Goal: Information Seeking & Learning: Compare options

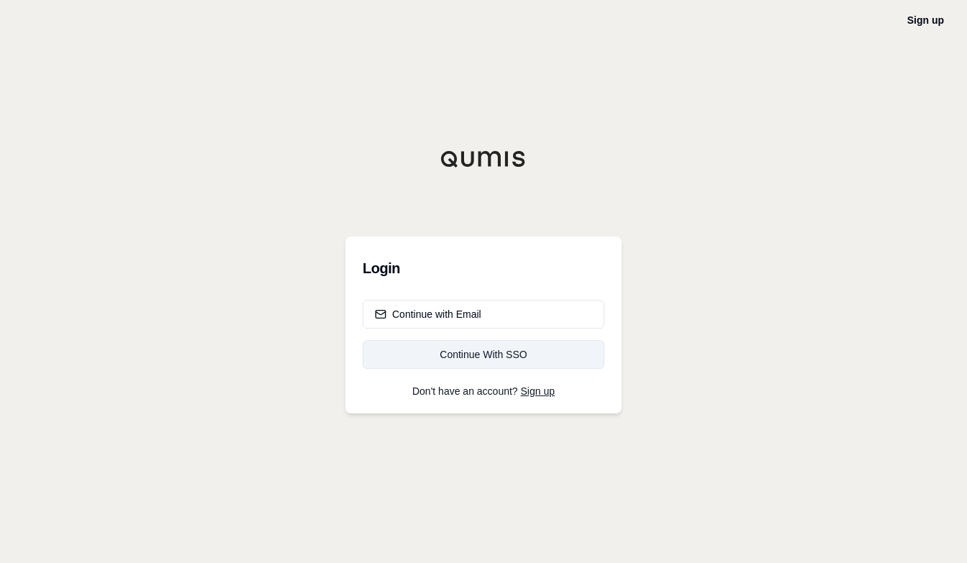
click at [490, 352] on div "Continue With SSO" at bounding box center [483, 354] width 217 height 14
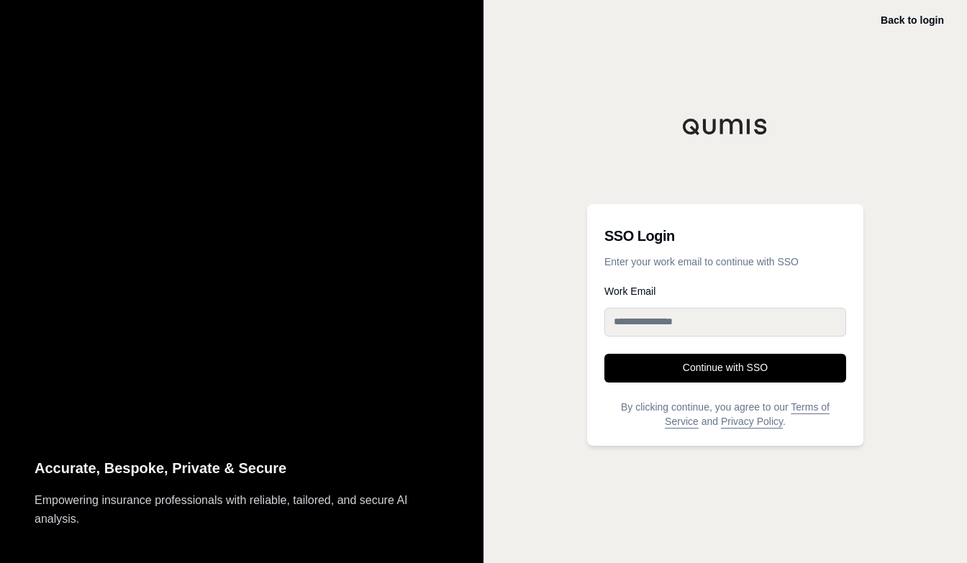
click at [624, 319] on input "Work Email" at bounding box center [725, 322] width 242 height 29
type input "**********"
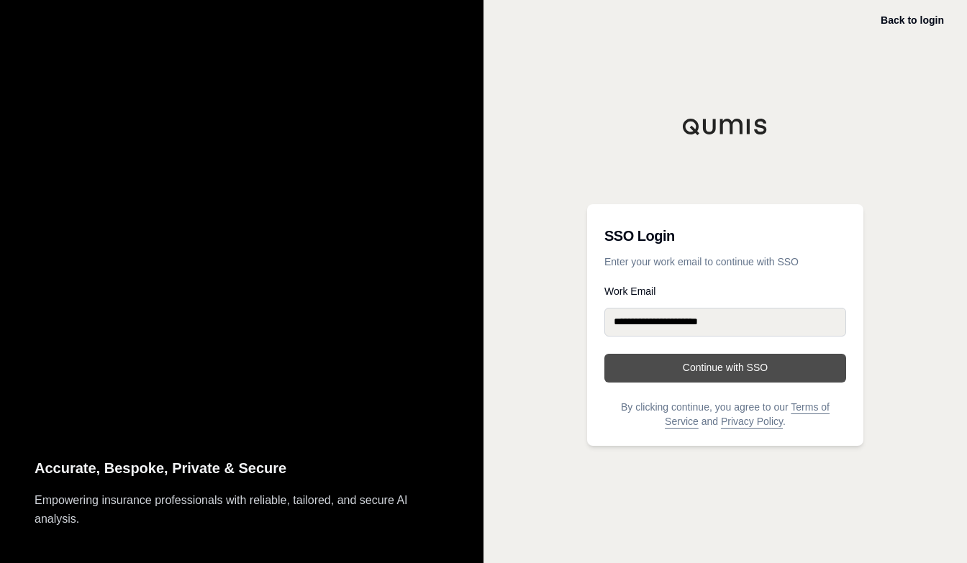
click at [713, 372] on button "Continue with SSO" at bounding box center [725, 368] width 242 height 29
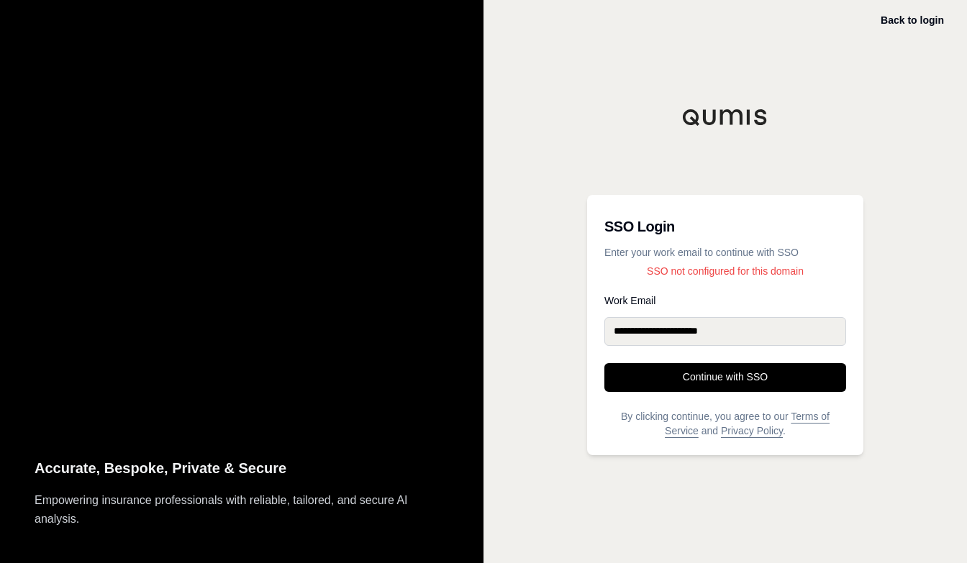
click at [744, 329] on input "**********" at bounding box center [725, 331] width 242 height 29
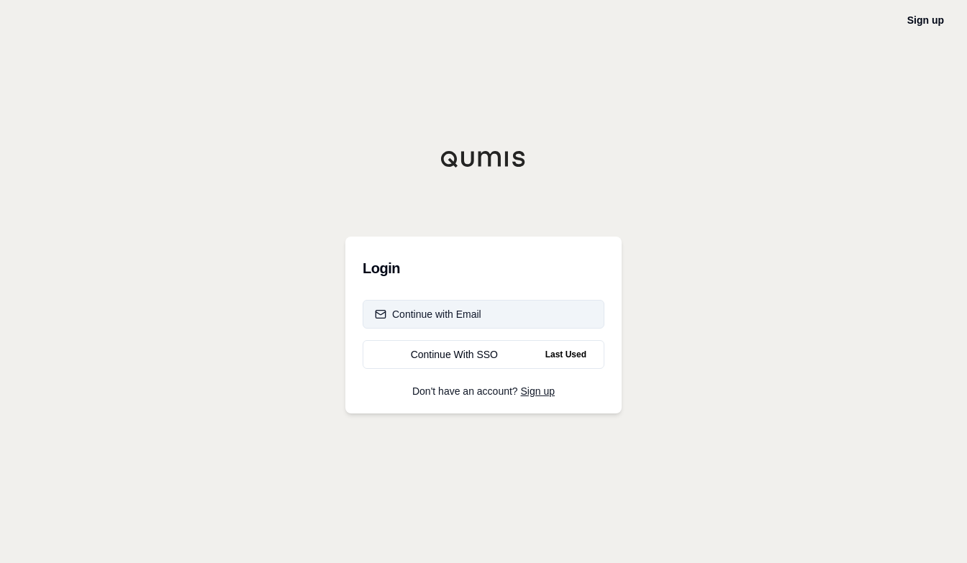
click at [436, 317] on div "Continue with Email" at bounding box center [428, 314] width 106 height 14
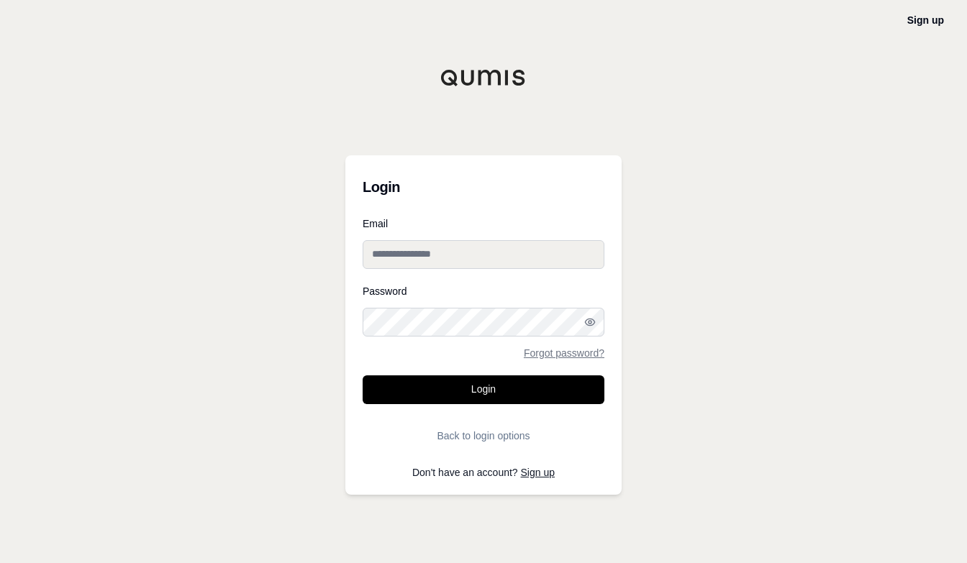
click at [422, 258] on input "Email" at bounding box center [484, 254] width 242 height 29
type input "**********"
click at [591, 325] on icon "button" at bounding box center [589, 322] width 9 height 6
click at [590, 325] on icon "button" at bounding box center [588, 322] width 7 height 6
click at [491, 386] on button "Login" at bounding box center [484, 390] width 242 height 29
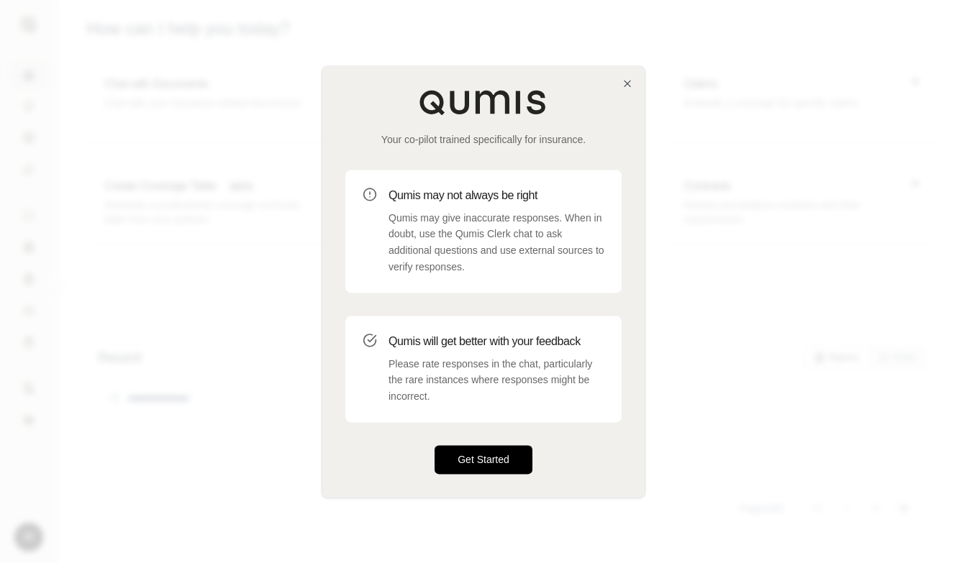
click at [494, 458] on button "Get Started" at bounding box center [483, 459] width 98 height 29
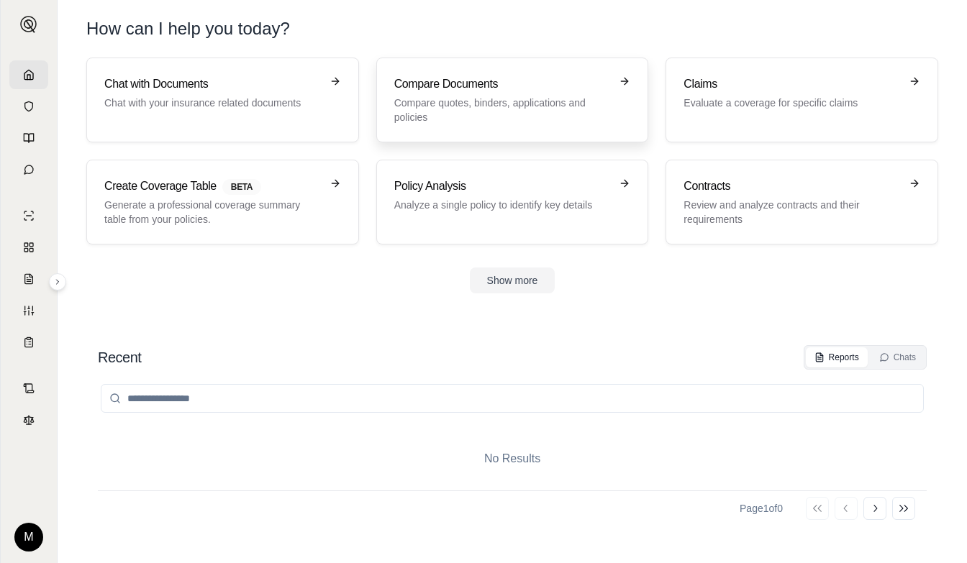
click at [616, 82] on div "Compare Documents Compare quotes, binders, applications and policies" at bounding box center [512, 100] width 237 height 49
click at [55, 282] on icon at bounding box center [57, 282] width 9 height 9
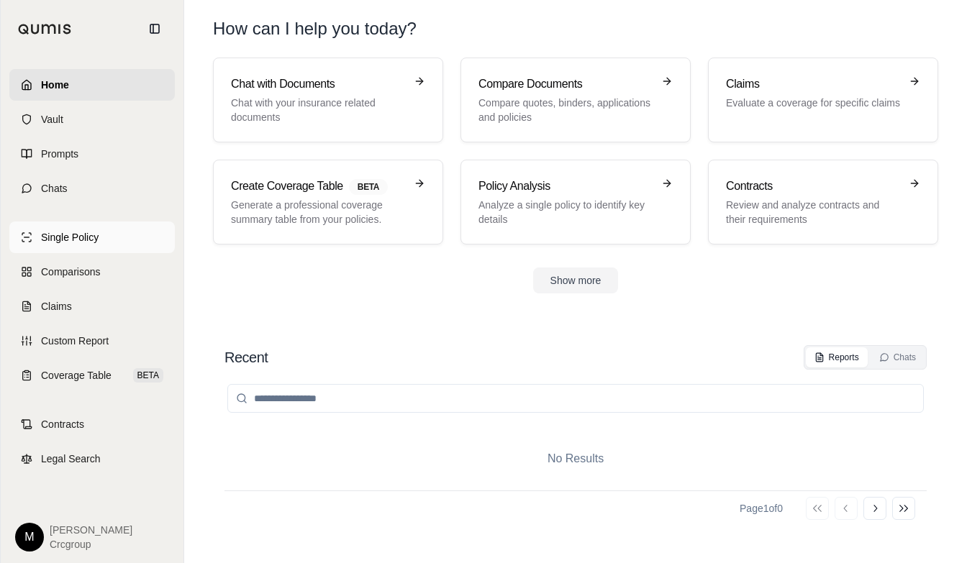
click at [59, 238] on span "Single Policy" at bounding box center [70, 237] width 58 height 14
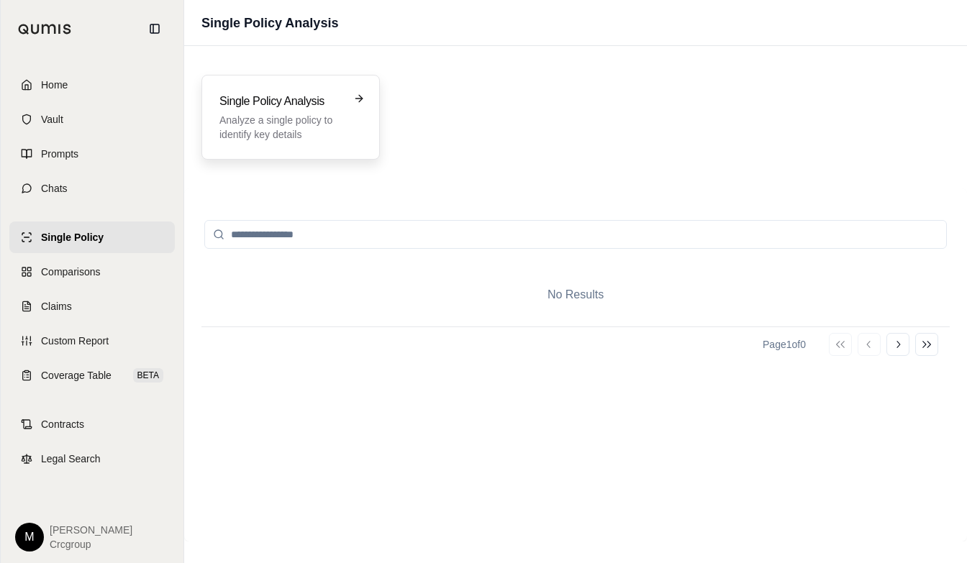
click at [356, 99] on icon at bounding box center [358, 99] width 6 height 0
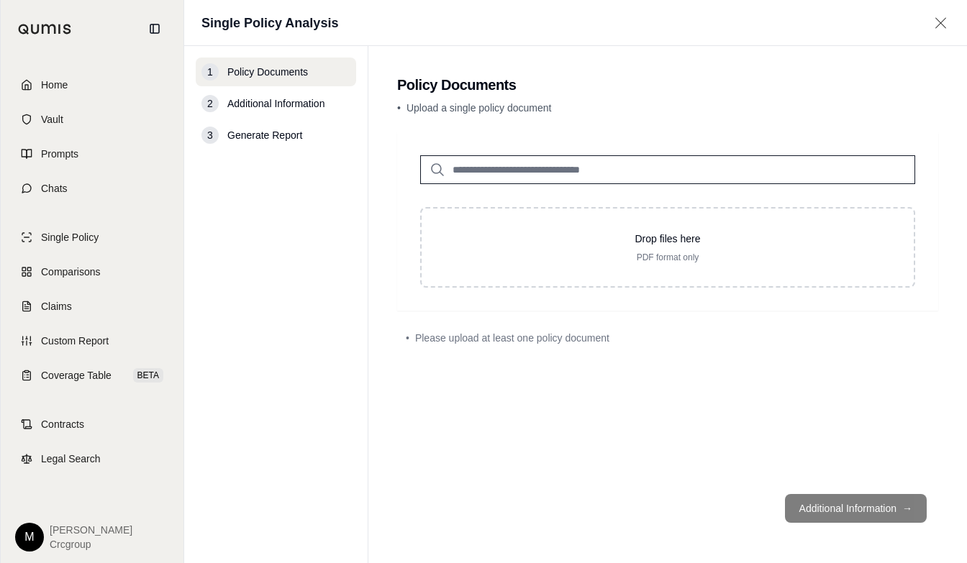
click at [466, 170] on input "search" at bounding box center [667, 169] width 495 height 29
type input "*"
click at [56, 270] on span "Comparisons" at bounding box center [70, 272] width 59 height 14
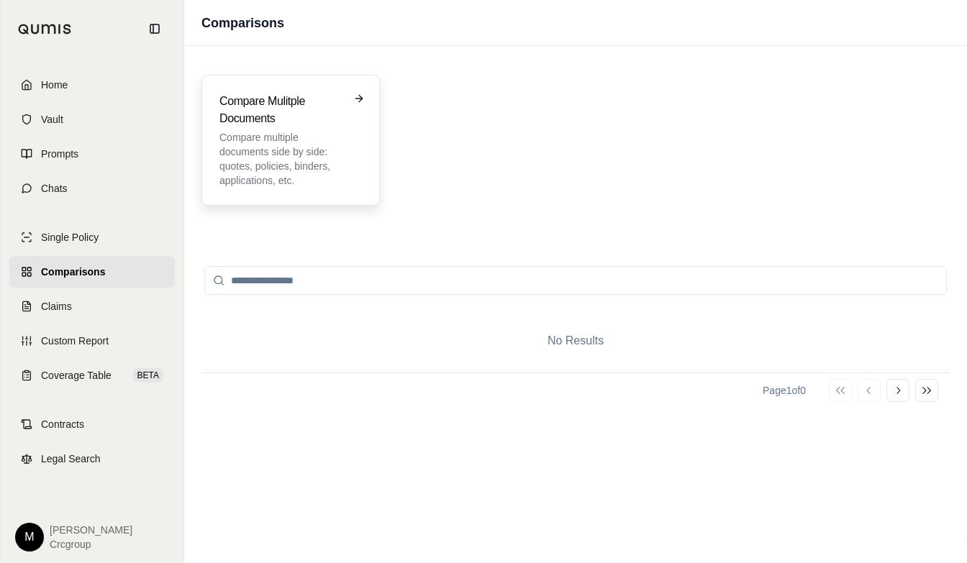
click at [356, 98] on icon at bounding box center [359, 99] width 12 height 12
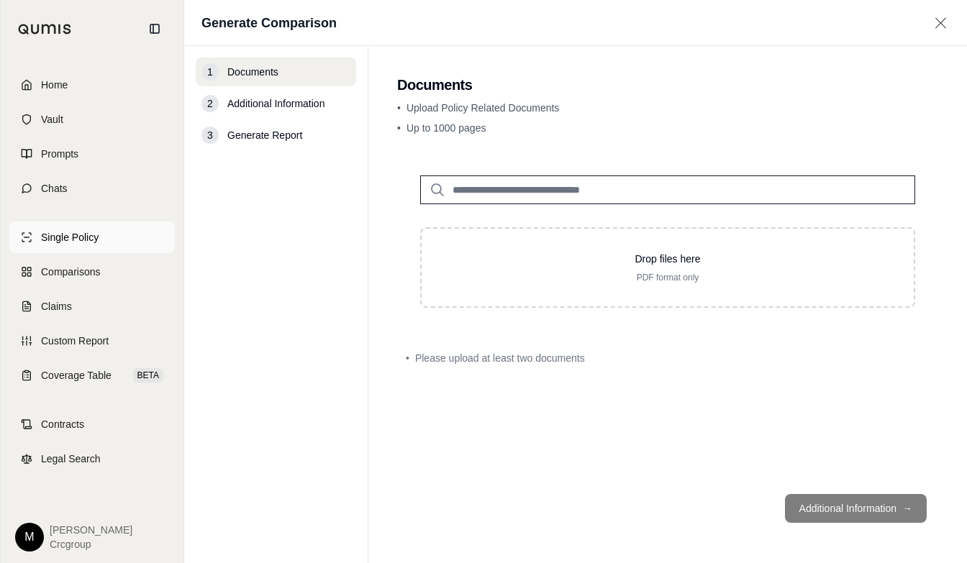
click at [50, 237] on span "Single Policy" at bounding box center [70, 237] width 58 height 14
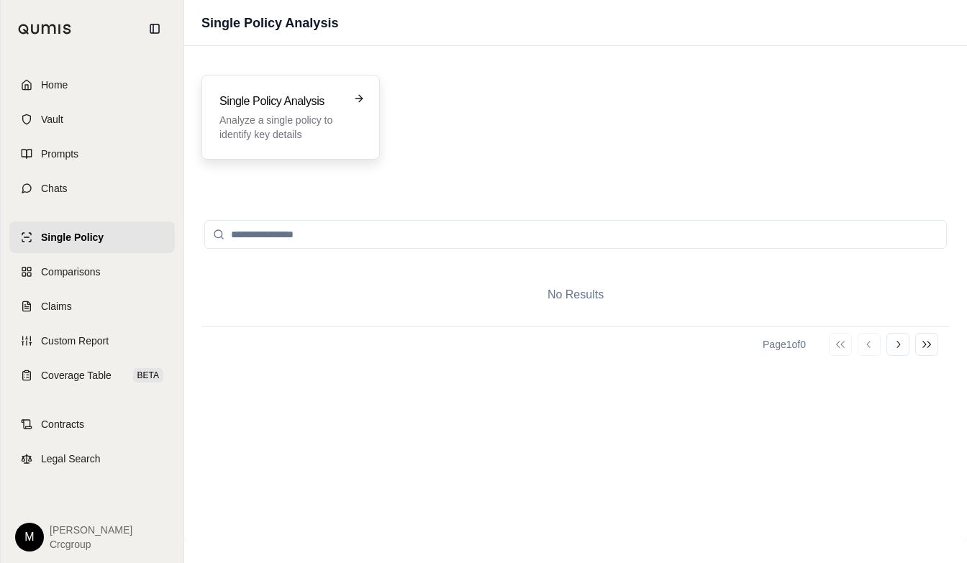
click at [355, 99] on icon at bounding box center [359, 99] width 12 height 12
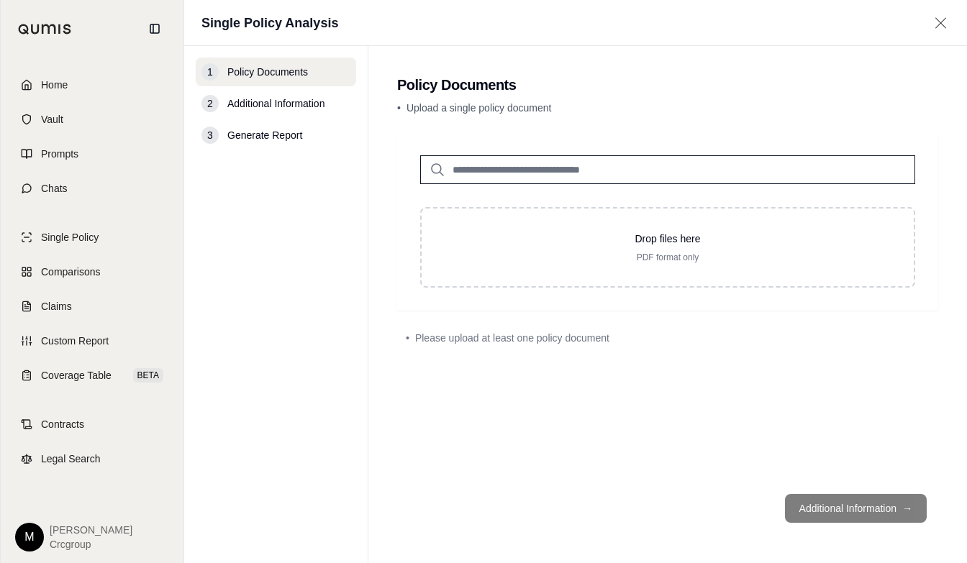
click at [367, 251] on nav "1 Policy Documents 2 Additional Information 3 Generate Report" at bounding box center [276, 304] width 184 height 517
click at [70, 272] on span "Comparisons" at bounding box center [70, 272] width 59 height 14
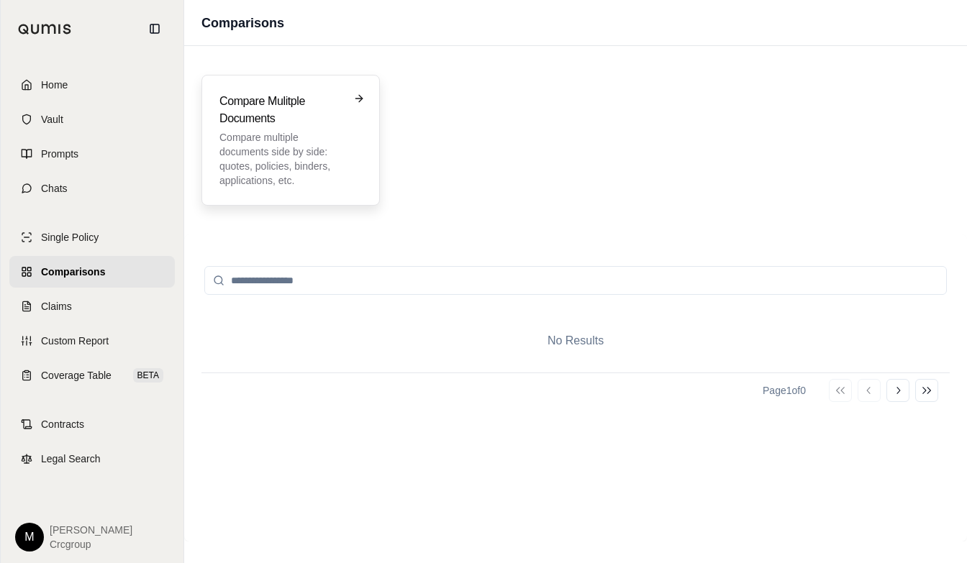
click at [358, 99] on icon at bounding box center [359, 99] width 12 height 12
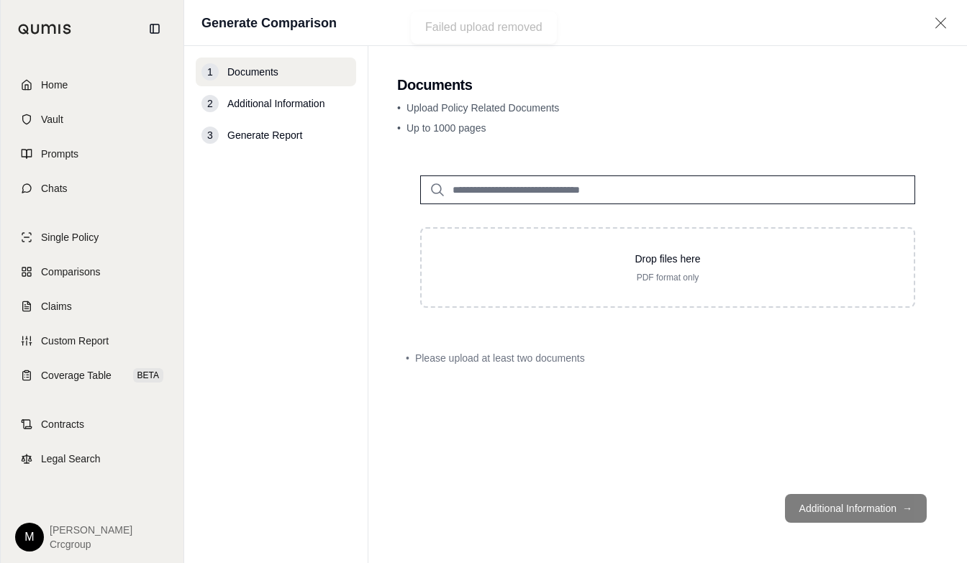
click at [457, 195] on input "search" at bounding box center [667, 190] width 495 height 29
click at [229, 405] on nav "1 Documents 2 Additional Information 3 Generate Report" at bounding box center [276, 304] width 184 height 517
click at [912, 509] on footer "Additional Information →" at bounding box center [667, 509] width 541 height 52
click at [872, 498] on footer "Additional Information →" at bounding box center [667, 509] width 541 height 52
drag, startPoint x: 896, startPoint y: 503, endPoint x: 886, endPoint y: 481, distance: 24.2
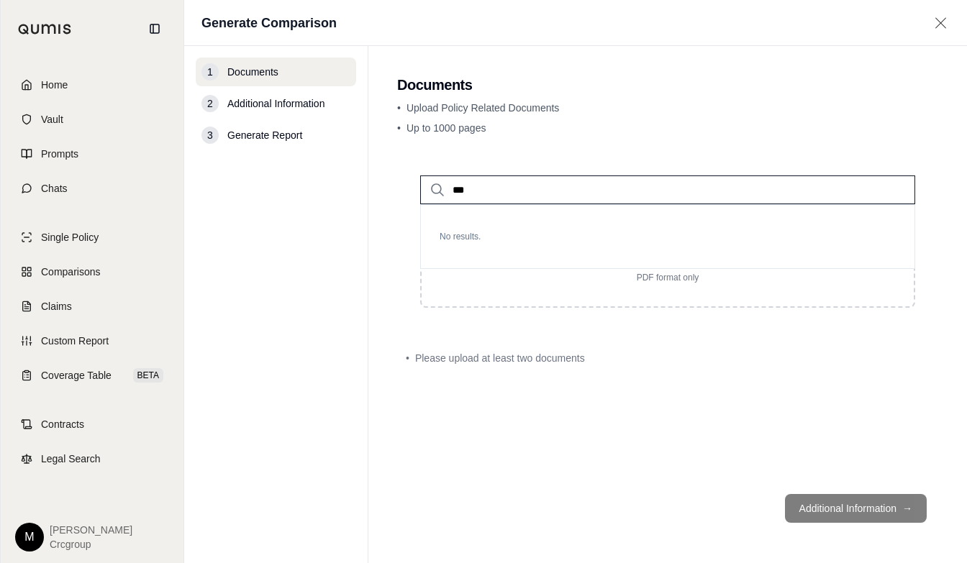
click at [893, 501] on footer "Additional Information →" at bounding box center [667, 509] width 541 height 52
click at [912, 509] on footer "Additional Information →" at bounding box center [667, 509] width 541 height 52
click at [912, 506] on footer "Additional Information →" at bounding box center [667, 509] width 541 height 52
click at [48, 460] on span "Legal Search" at bounding box center [71, 459] width 60 height 14
click at [475, 187] on input "***" at bounding box center [667, 190] width 495 height 29
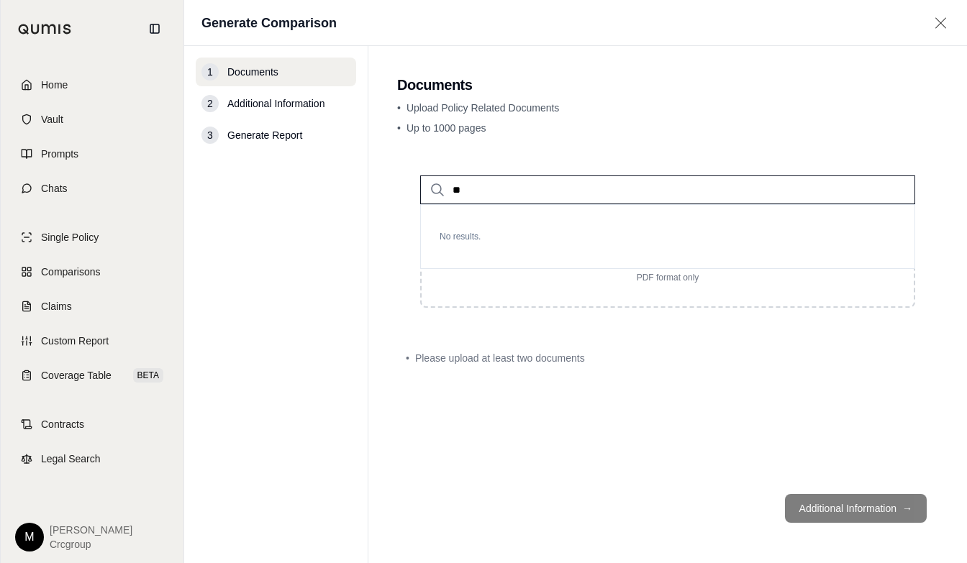
type input "*"
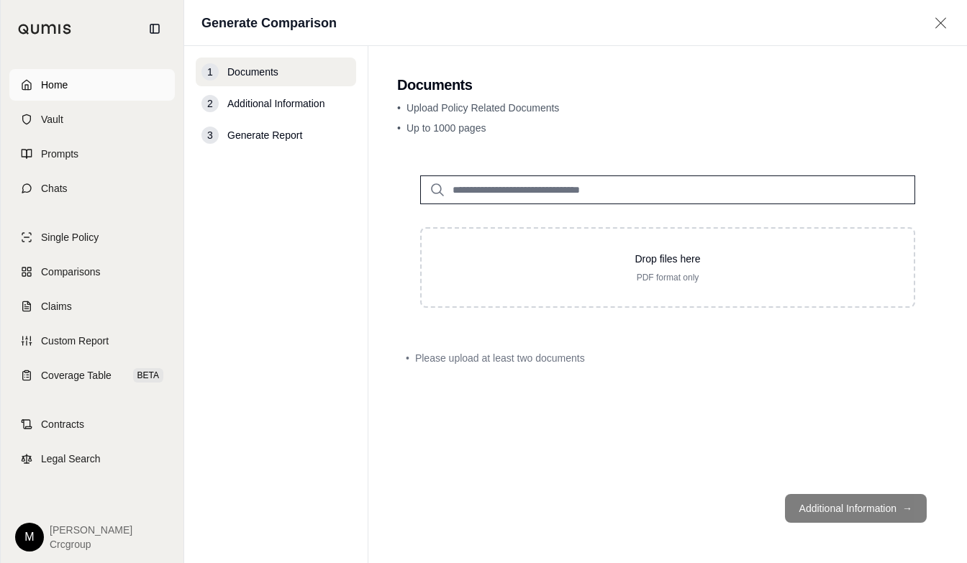
click at [53, 79] on span "Home" at bounding box center [54, 85] width 27 height 14
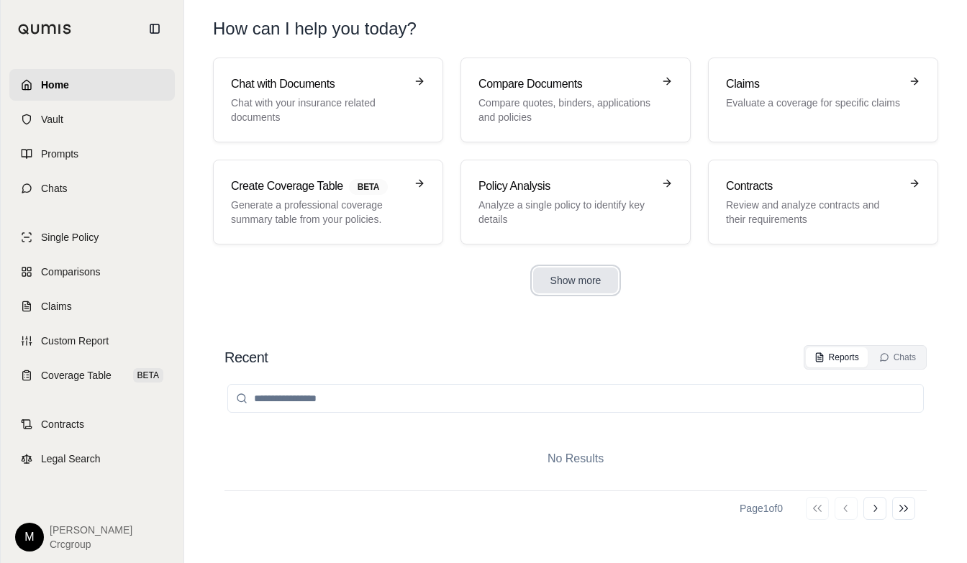
click at [555, 284] on button "Show more" at bounding box center [576, 281] width 86 height 26
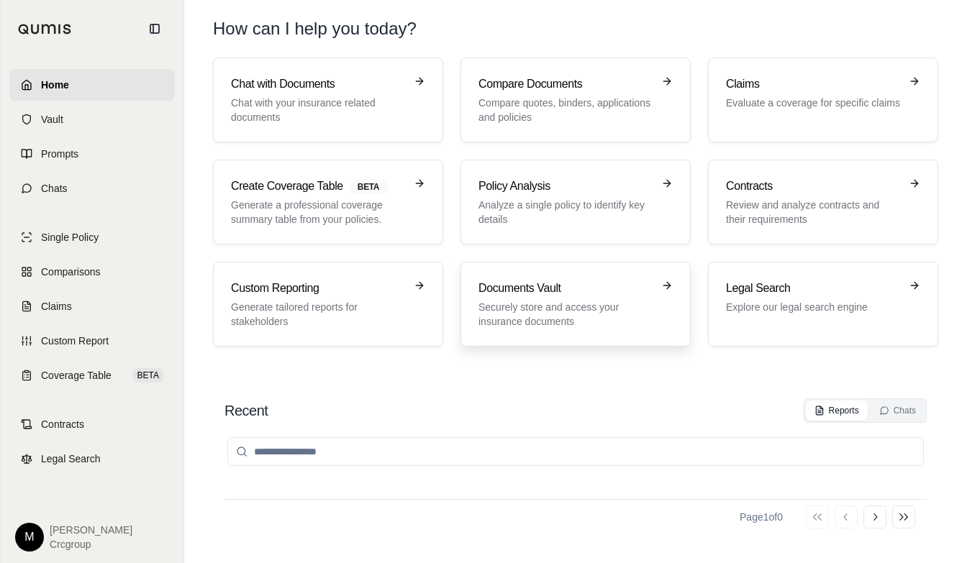
click at [665, 284] on icon at bounding box center [667, 286] width 12 height 12
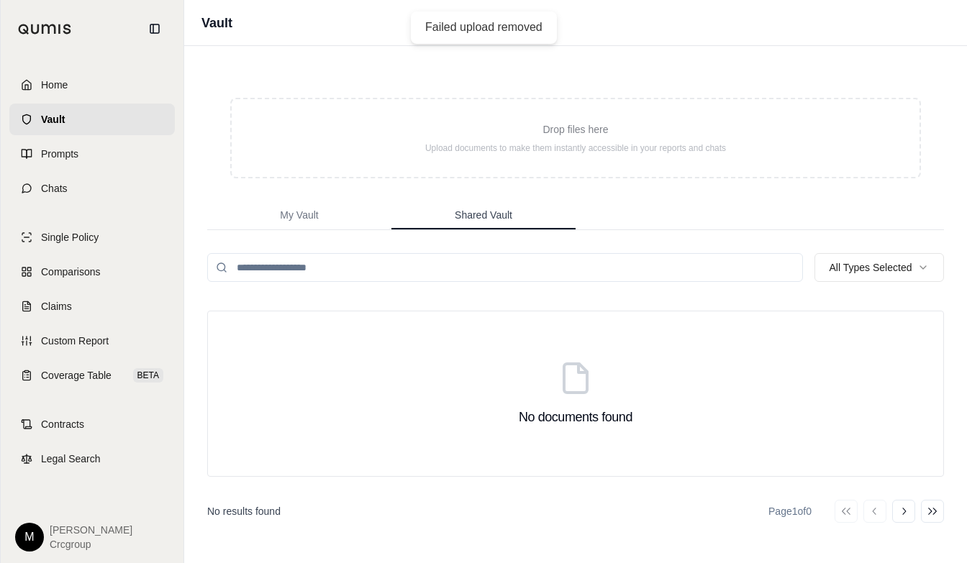
click at [463, 217] on span "Shared Vault" at bounding box center [484, 215] width 58 height 14
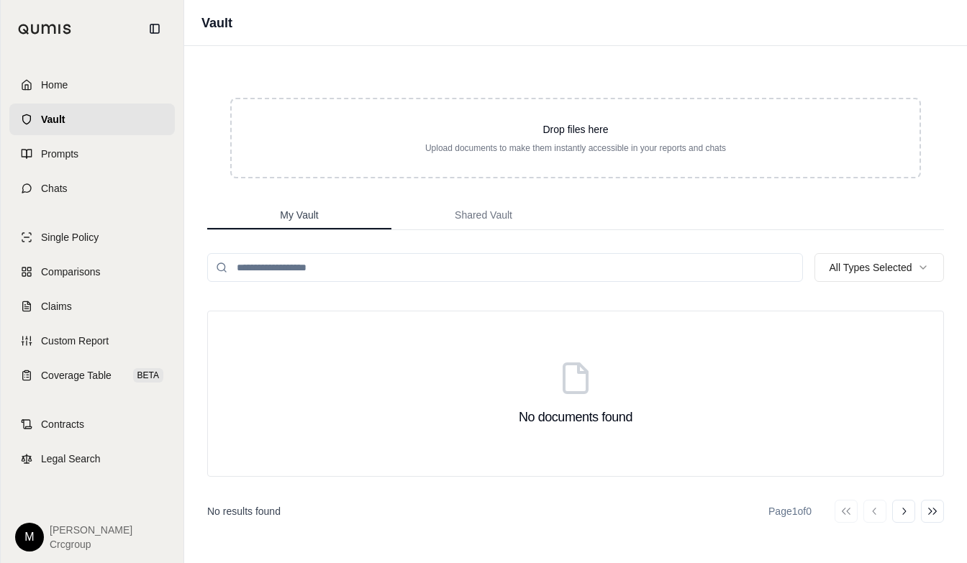
click at [303, 216] on span "My Vault" at bounding box center [299, 215] width 38 height 14
click at [54, 85] on span "Home" at bounding box center [54, 85] width 27 height 14
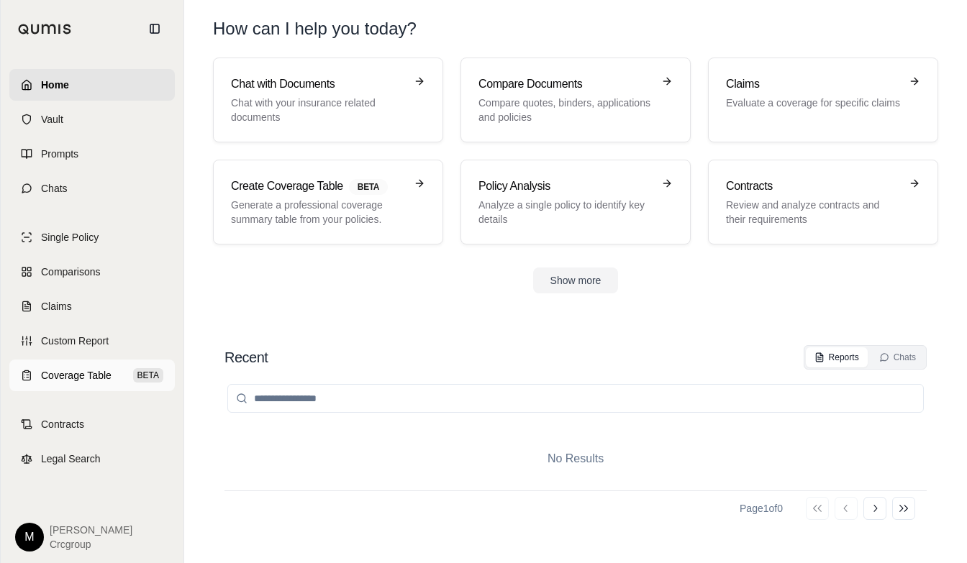
click at [85, 379] on span "Coverage Table" at bounding box center [76, 375] width 70 height 14
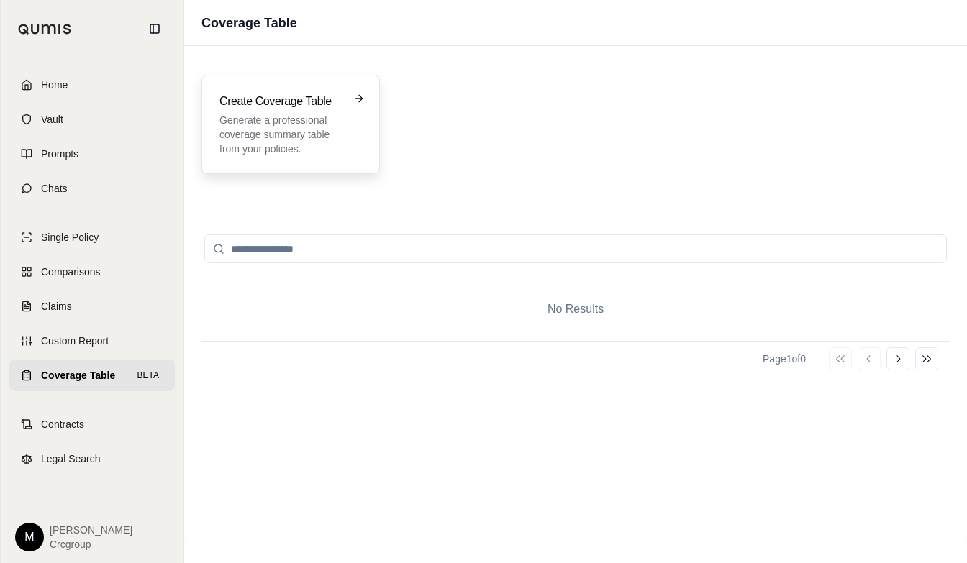
click at [359, 99] on icon at bounding box center [358, 99] width 6 height 0
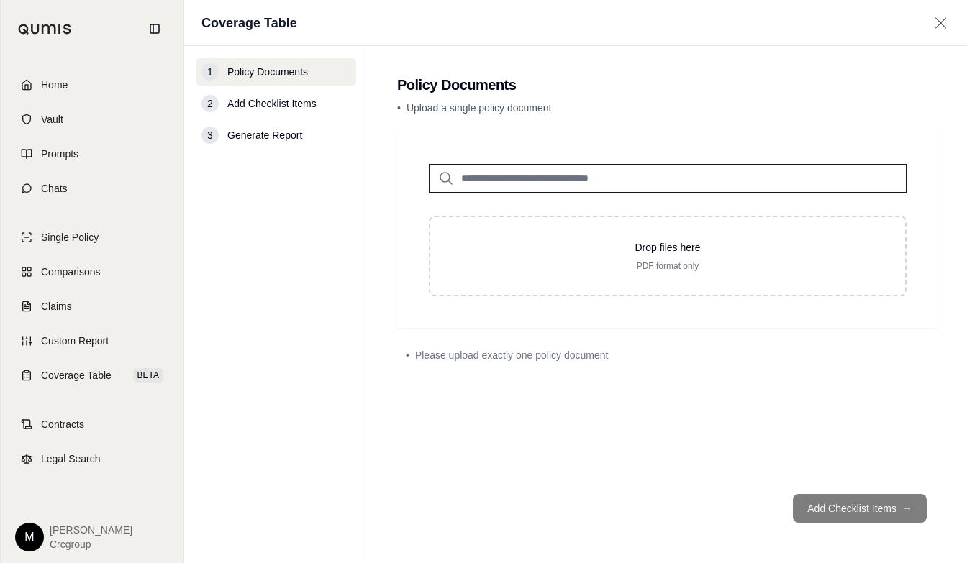
click at [397, 267] on div "Drop files here PDF format only" at bounding box center [667, 230] width 541 height 196
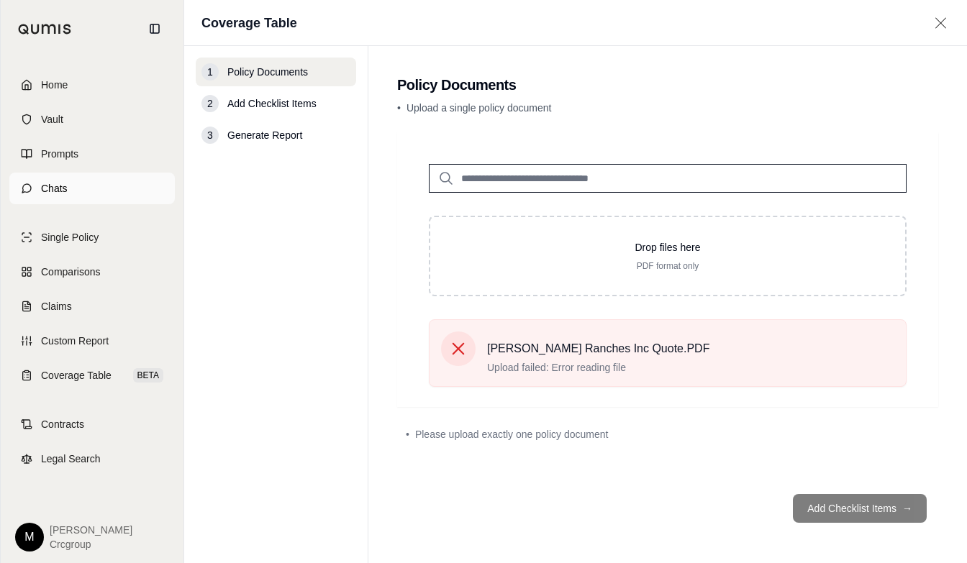
click at [50, 188] on span "Chats" at bounding box center [54, 188] width 27 height 14
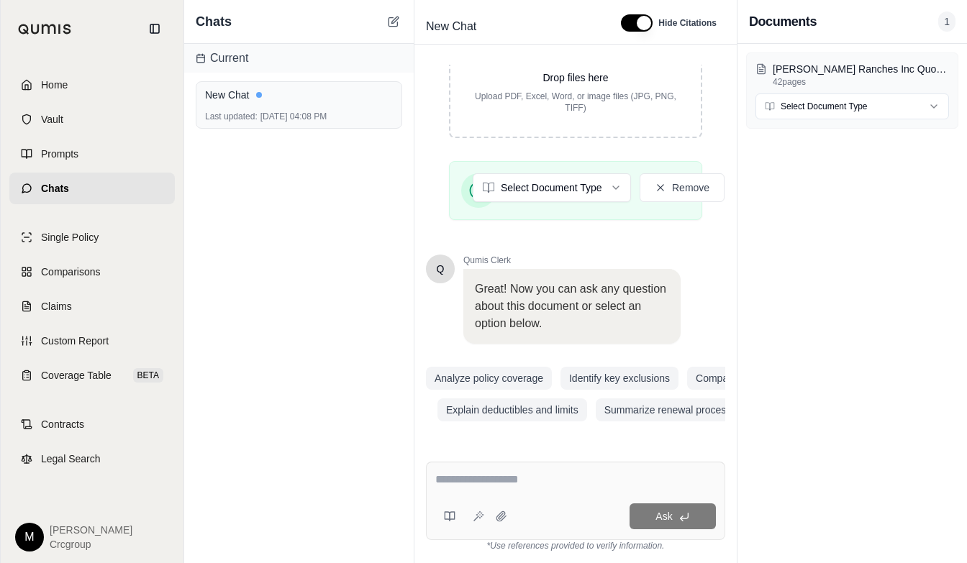
scroll to position [327, 0]
click at [47, 119] on span "Vault" at bounding box center [52, 119] width 22 height 14
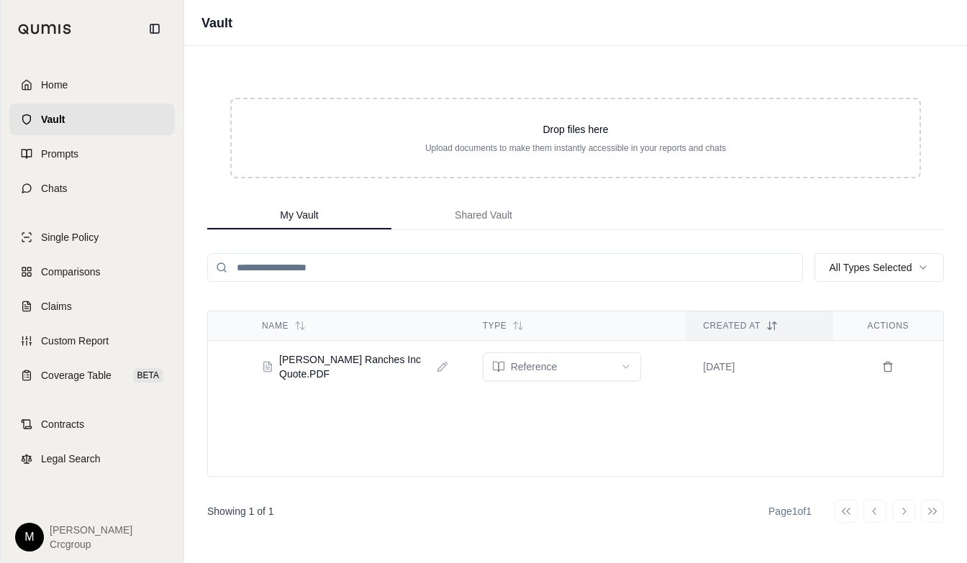
click at [437, 366] on icon at bounding box center [443, 367] width 12 height 12
click at [350, 367] on input "**********" at bounding box center [338, 367] width 153 height 29
type input "**********"
click at [429, 372] on td "**********" at bounding box center [355, 368] width 221 height 52
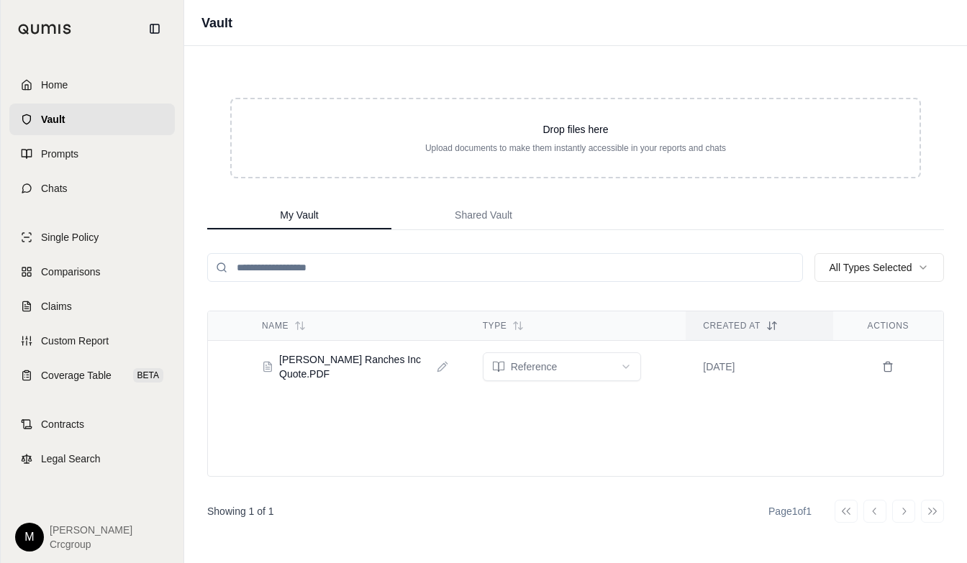
click at [437, 366] on icon at bounding box center [441, 367] width 8 height 8
click at [270, 367] on input "**********" at bounding box center [338, 367] width 153 height 29
type input "**********"
click at [409, 362] on input "**********" at bounding box center [338, 367] width 153 height 29
click at [319, 323] on div "Name" at bounding box center [355, 326] width 186 height 12
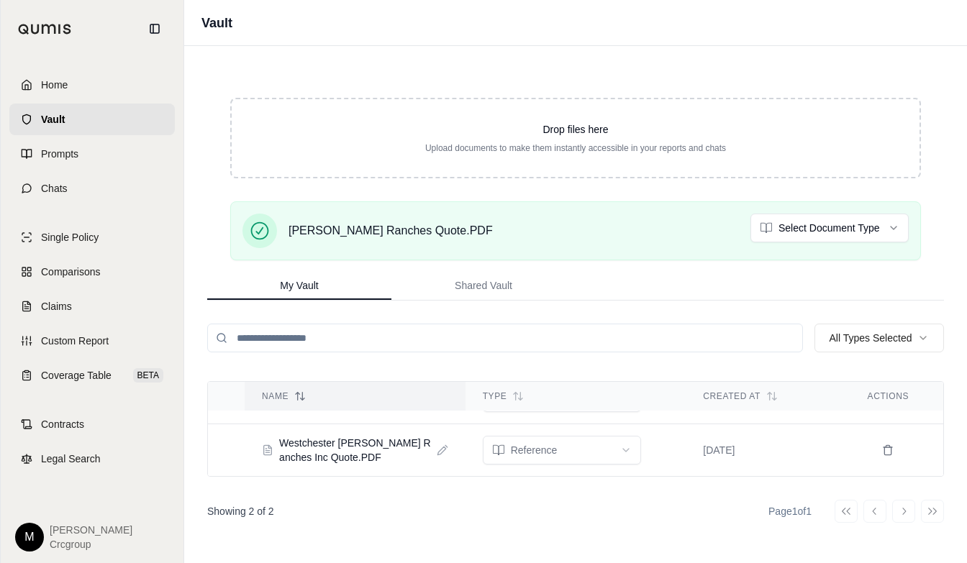
scroll to position [0, 0]
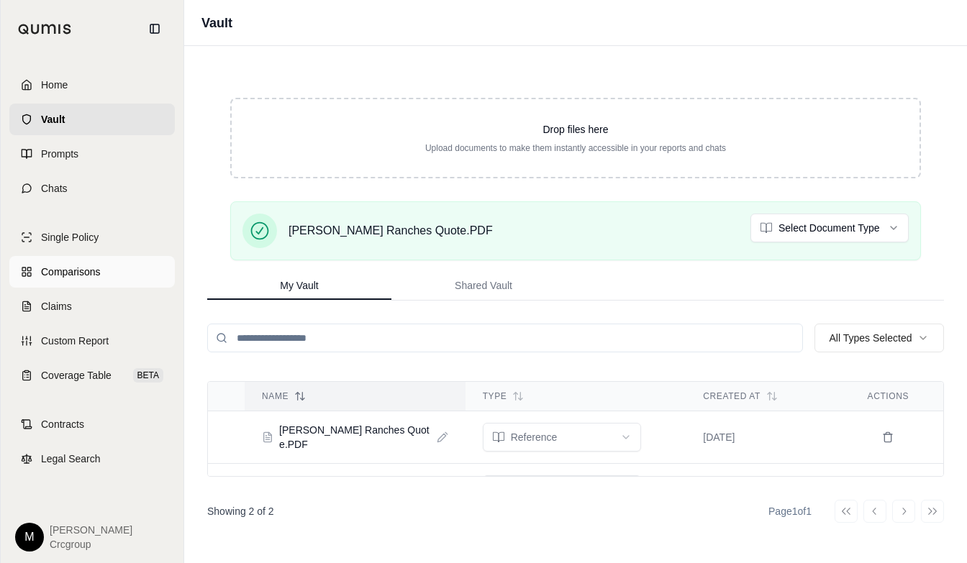
click at [68, 272] on span "Comparisons" at bounding box center [70, 272] width 59 height 14
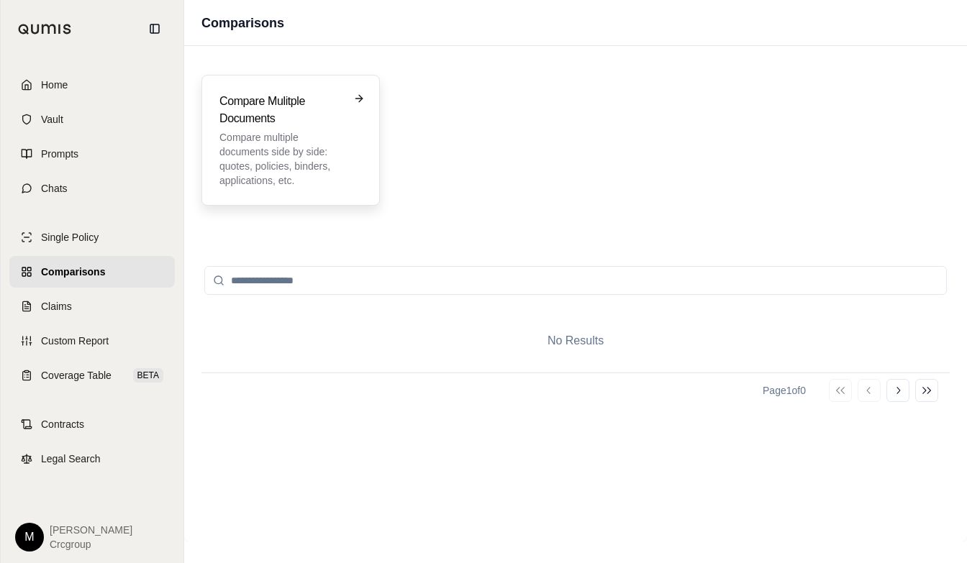
click at [358, 97] on icon at bounding box center [359, 99] width 12 height 12
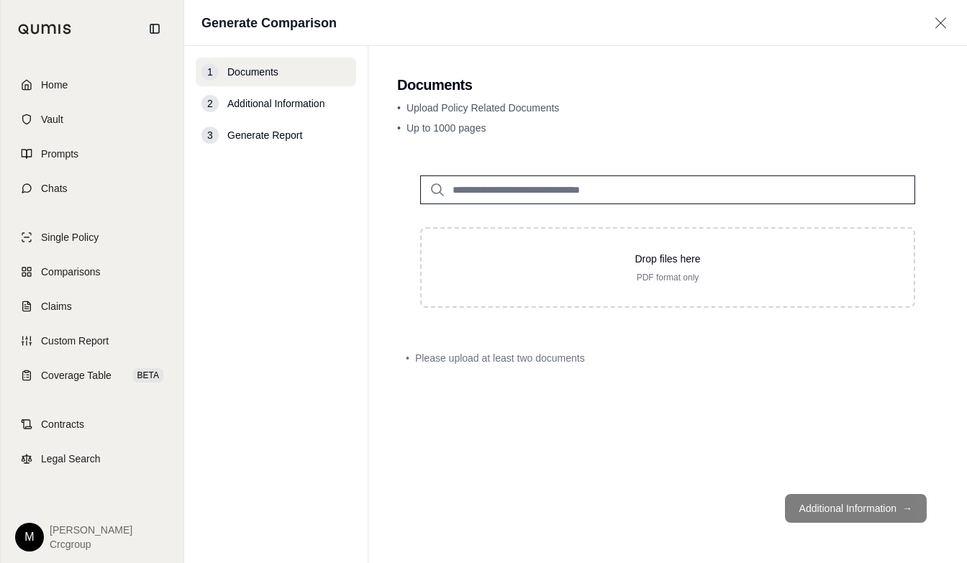
click at [916, 514] on footer "Additional Information →" at bounding box center [667, 509] width 541 height 52
click at [901, 505] on footer "Additional Information →" at bounding box center [667, 509] width 541 height 52
click at [56, 114] on span "Vault" at bounding box center [52, 119] width 22 height 14
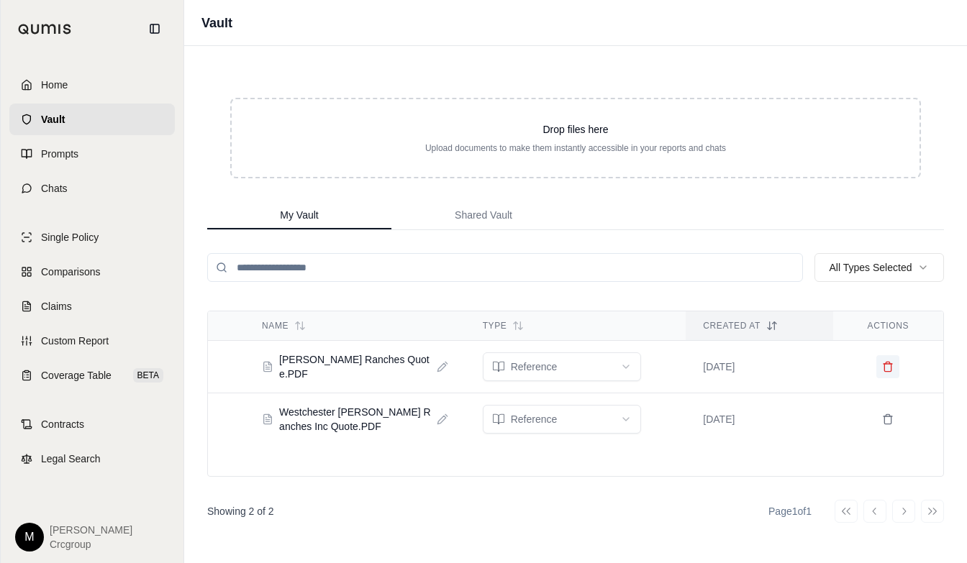
click at [885, 365] on icon at bounding box center [888, 368] width 6 height 8
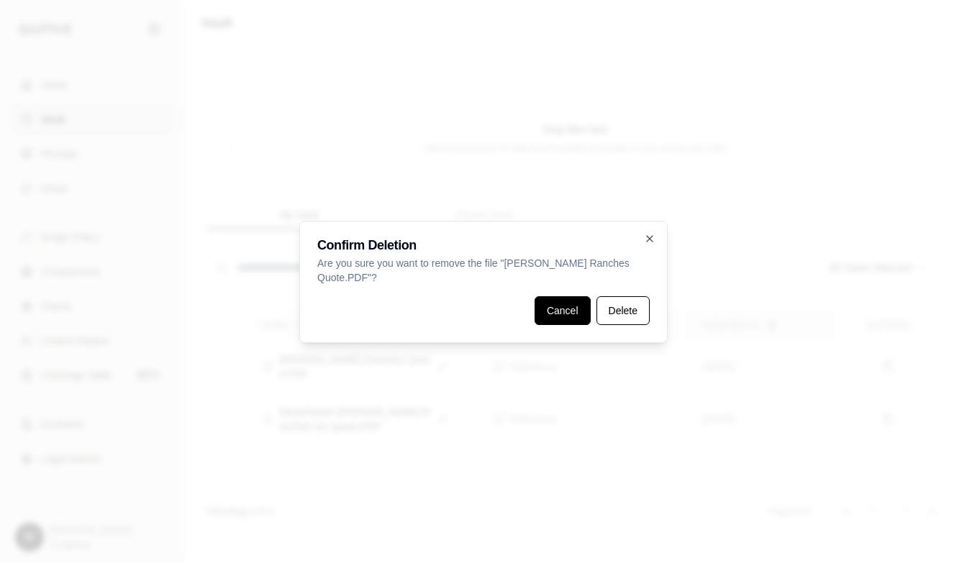
click at [573, 312] on button "Cancel" at bounding box center [562, 310] width 56 height 29
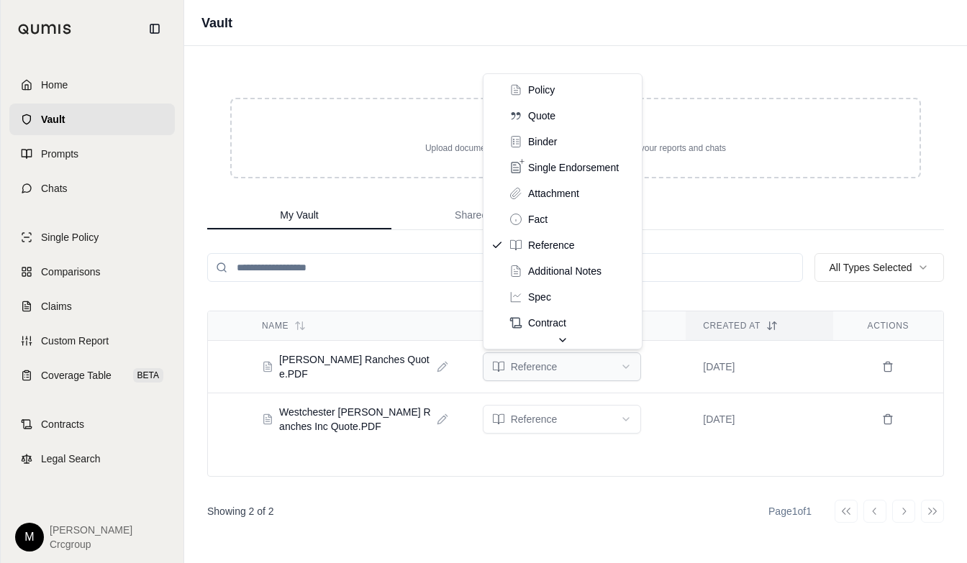
click at [627, 367] on html "Home Vault Prompts Chats Single Policy Comparisons Claims Custom Report Coverag…" at bounding box center [483, 281] width 967 height 563
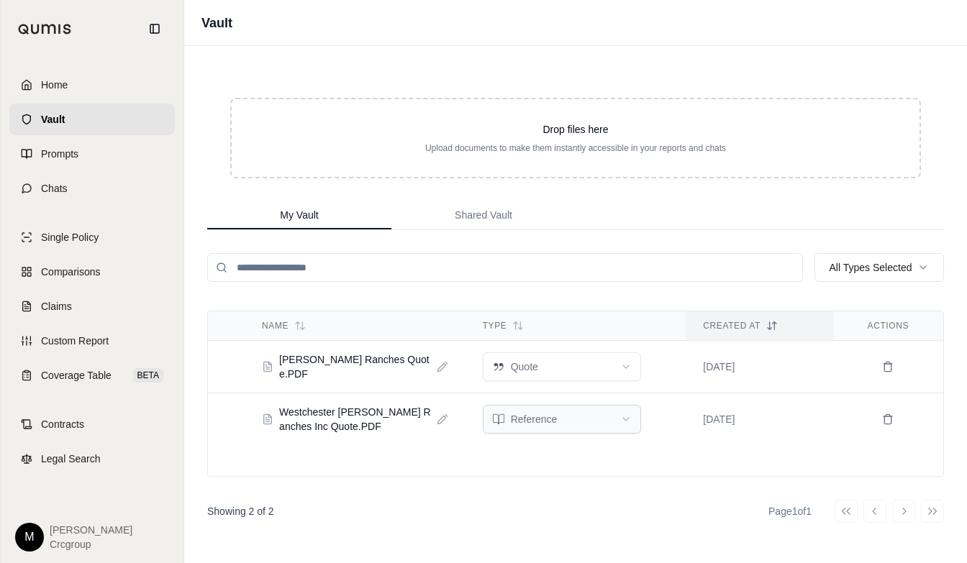
click at [624, 416] on html "Home Vault Prompts Chats Single Policy Comparisons Claims Custom Report Coverag…" at bounding box center [483, 281] width 967 height 563
click at [627, 418] on html "Home Vault Prompts Chats Single Policy Comparisons Claims Custom Report Coverag…" at bounding box center [483, 281] width 967 height 563
click at [68, 271] on span "Comparisons" at bounding box center [70, 272] width 59 height 14
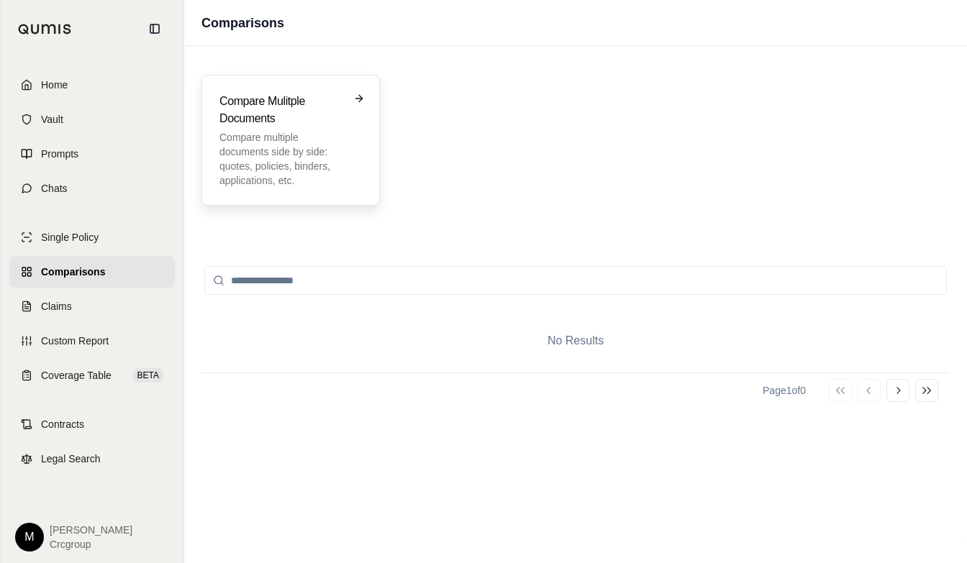
click at [362, 99] on icon at bounding box center [361, 98] width 4 height 6
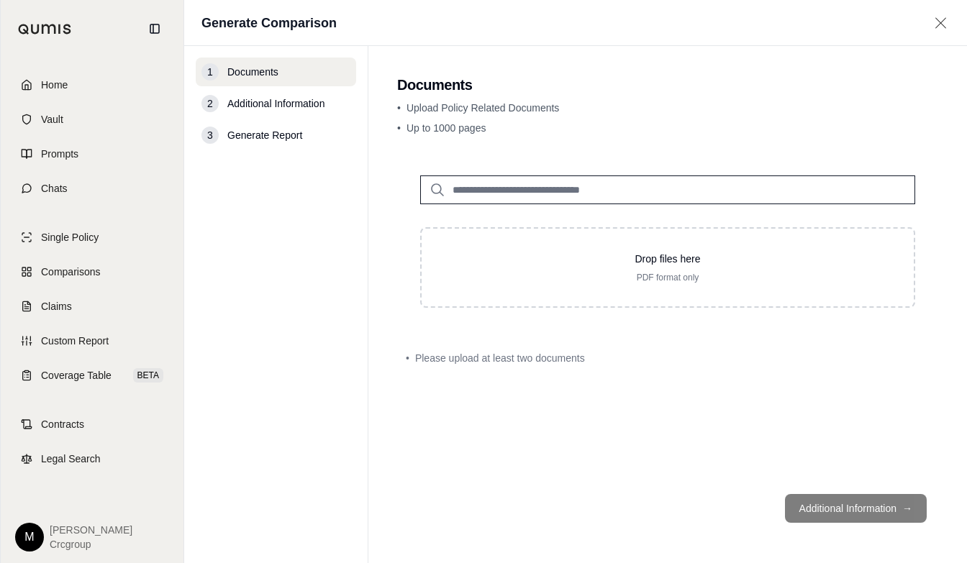
click at [265, 104] on span "Additional Information" at bounding box center [275, 103] width 97 height 14
click at [467, 191] on input "search" at bounding box center [667, 190] width 495 height 29
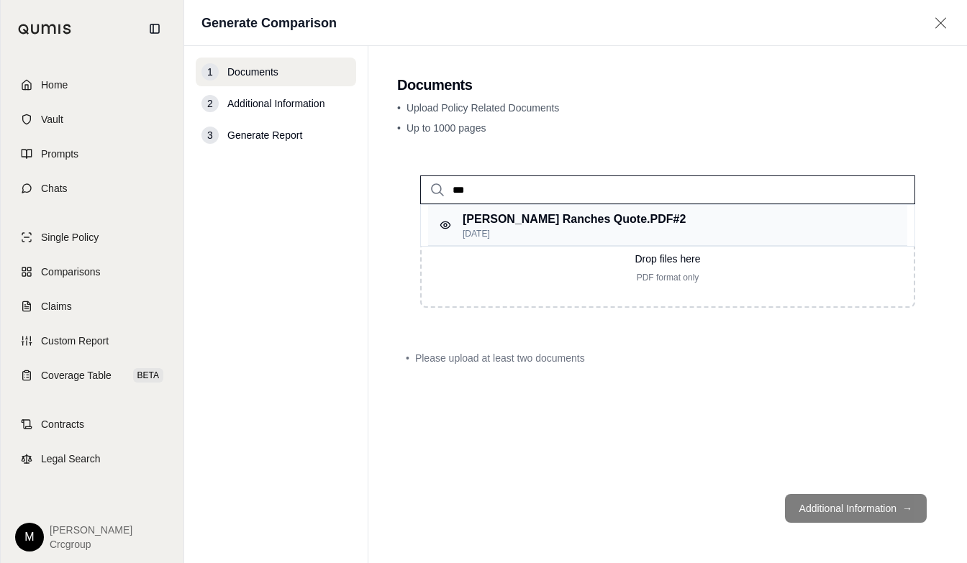
click at [547, 220] on p "[PERSON_NAME] Ranches Quote.PDF #2" at bounding box center [574, 219] width 223 height 17
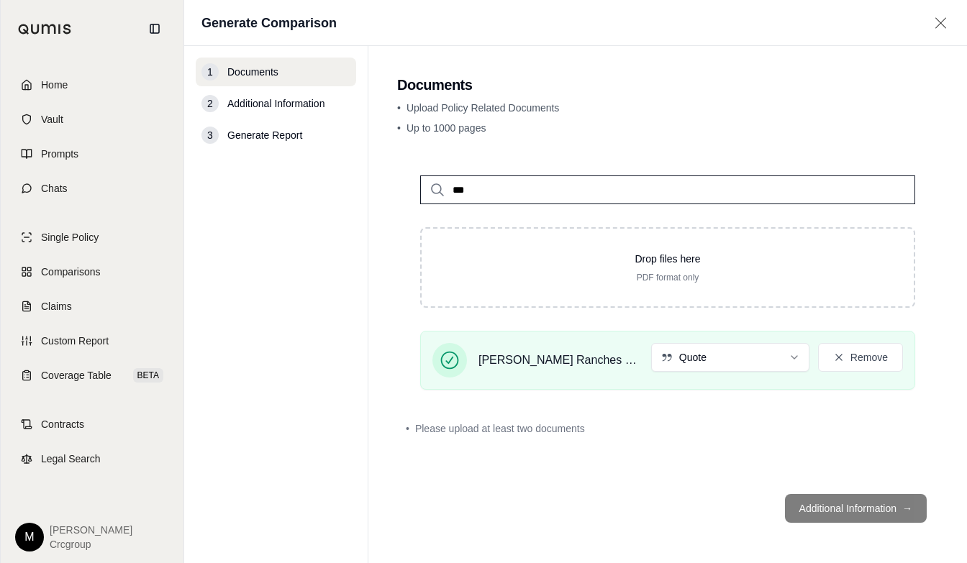
click at [500, 192] on input "***" at bounding box center [667, 190] width 495 height 29
type input "*"
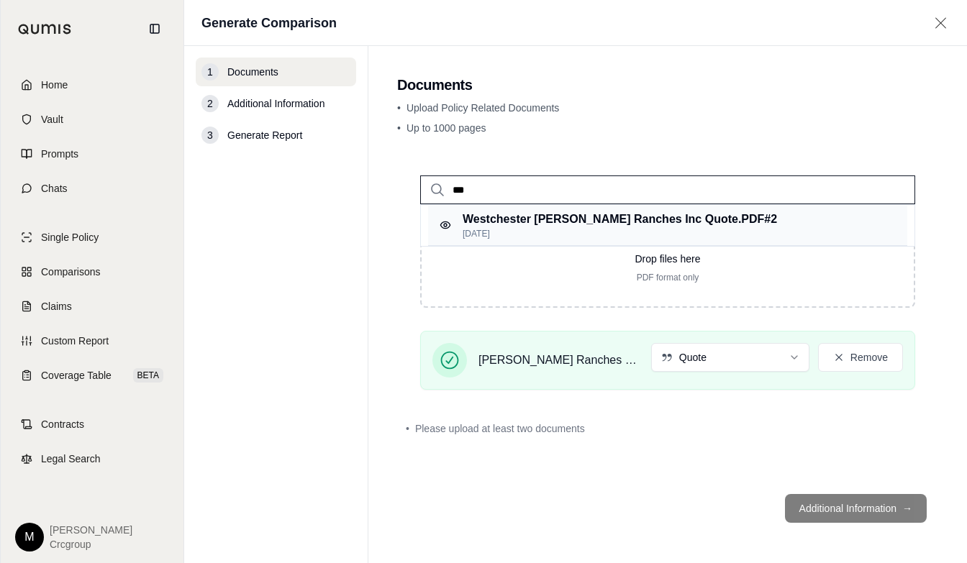
type input "***"
click at [537, 218] on p "Westchester [PERSON_NAME] Ranches Inc Quote.PDF #2" at bounding box center [620, 219] width 314 height 17
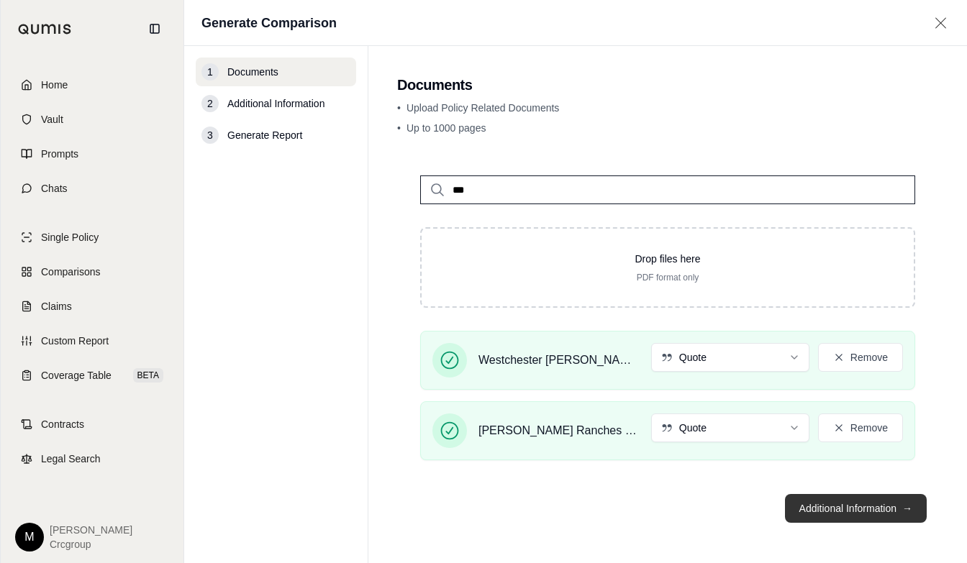
click at [906, 511] on span "→" at bounding box center [907, 508] width 10 height 14
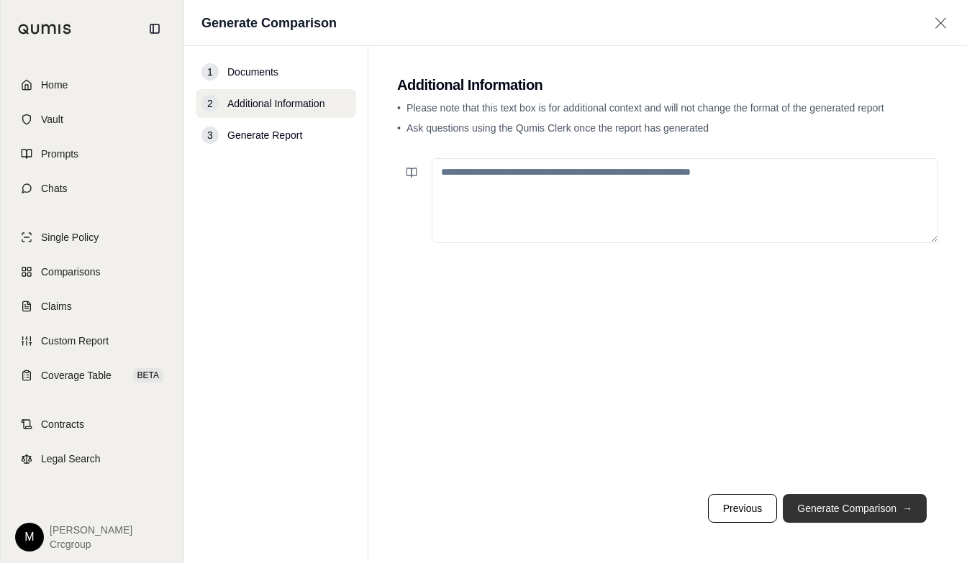
click at [898, 511] on button "Generate Comparison →" at bounding box center [855, 508] width 144 height 29
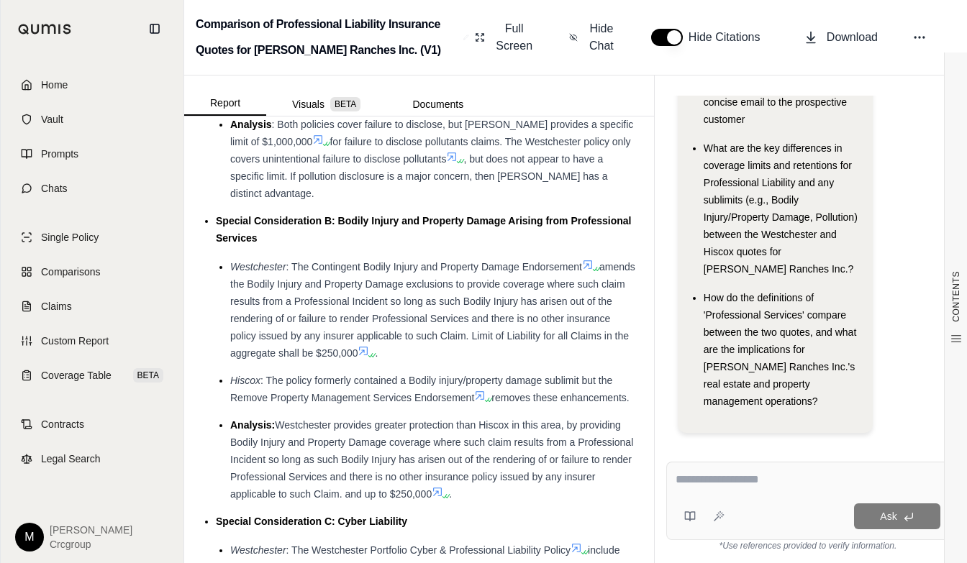
scroll to position [1583, 0]
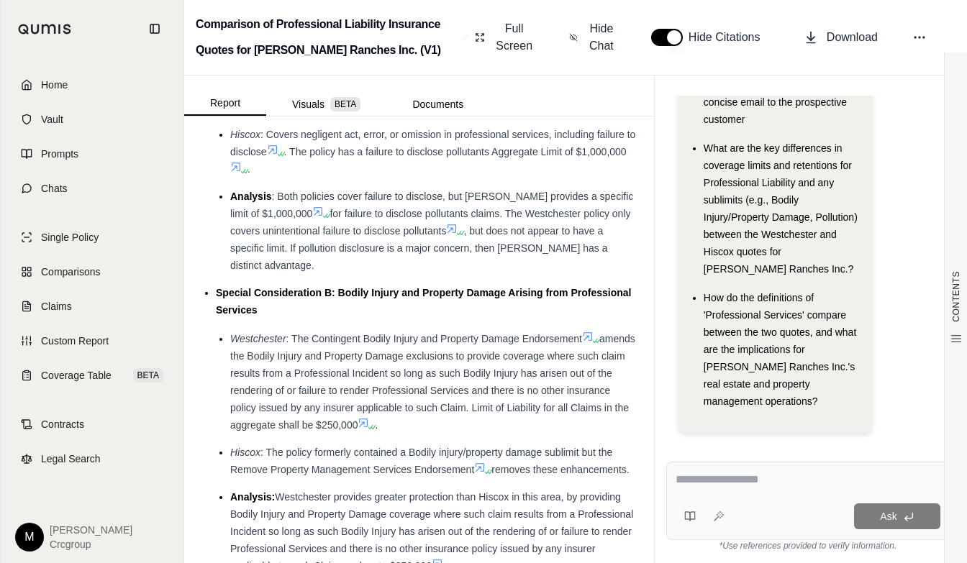
click at [465, 316] on span "Special Consideration B: Bodily Injury and Property Damage Arising from Profess…" at bounding box center [424, 301] width 416 height 29
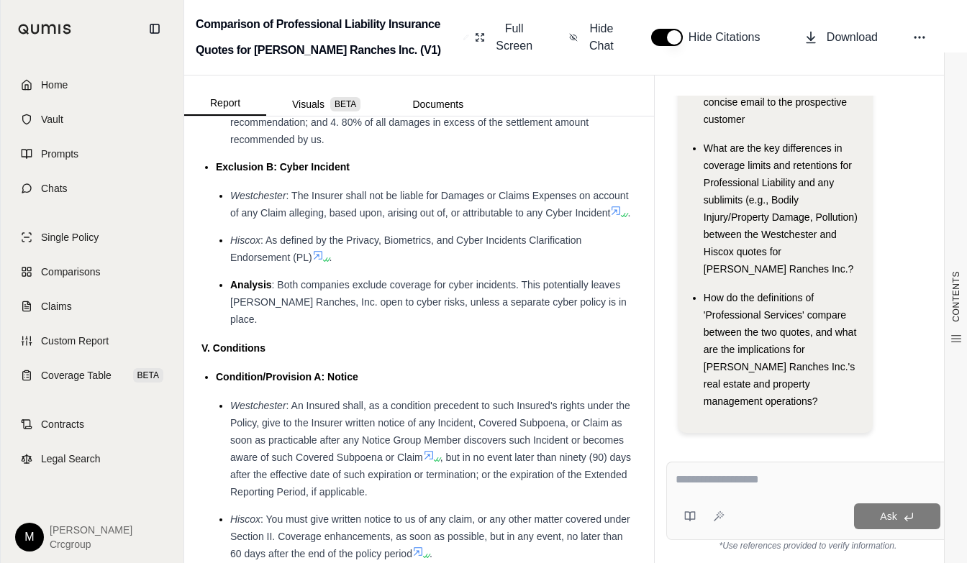
scroll to position [3205, 0]
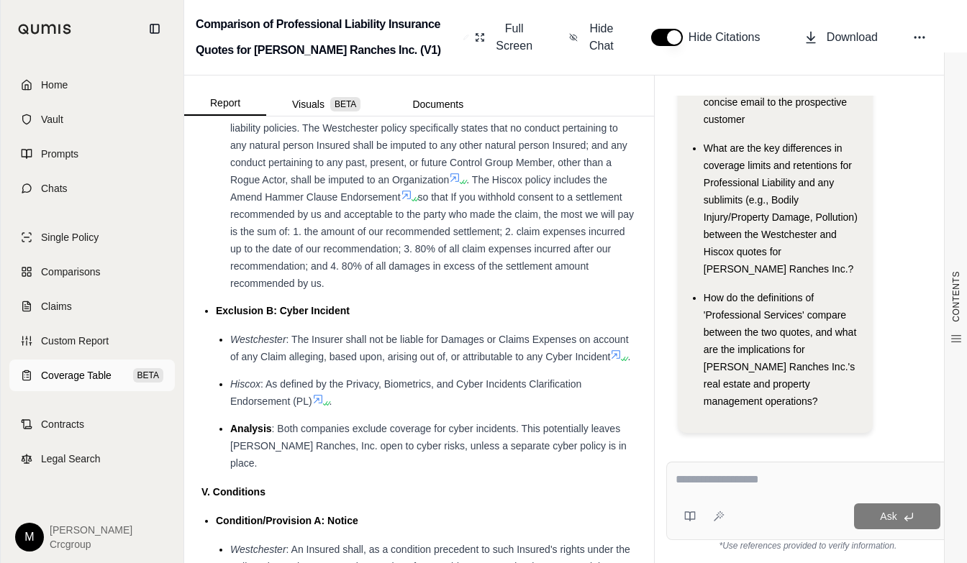
click at [100, 375] on span "Coverage Table" at bounding box center [76, 375] width 70 height 14
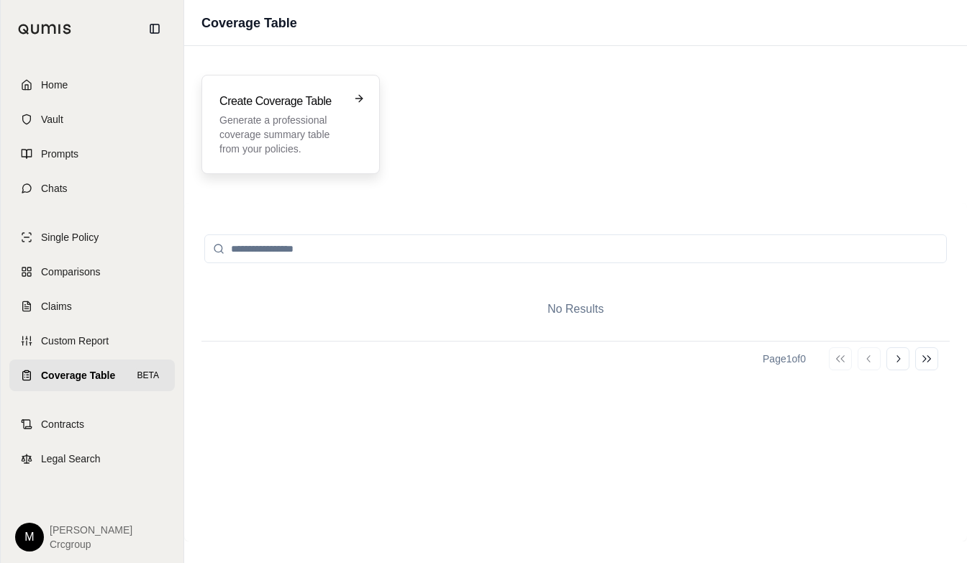
click at [356, 99] on icon at bounding box center [358, 99] width 6 height 0
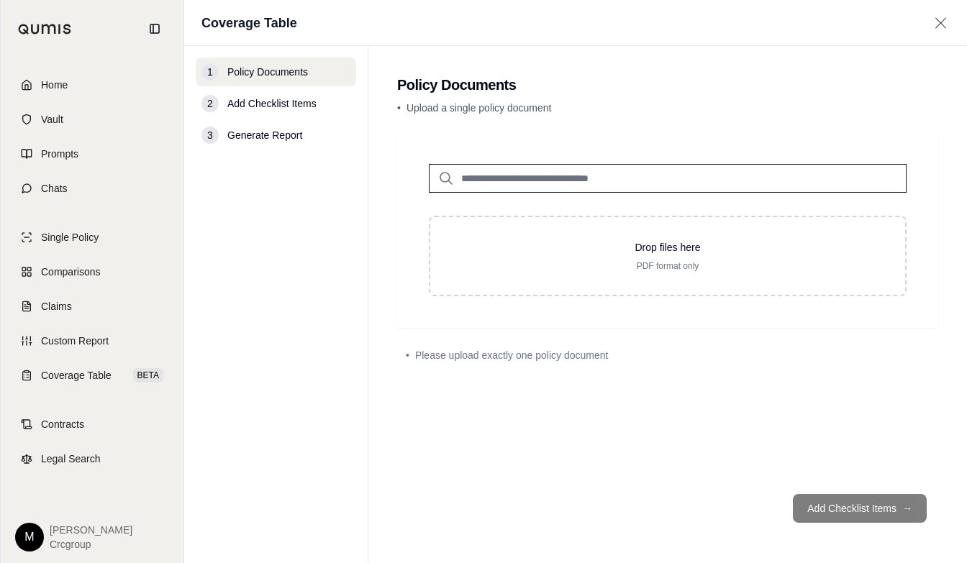
click at [470, 182] on input "search" at bounding box center [668, 178] width 478 height 29
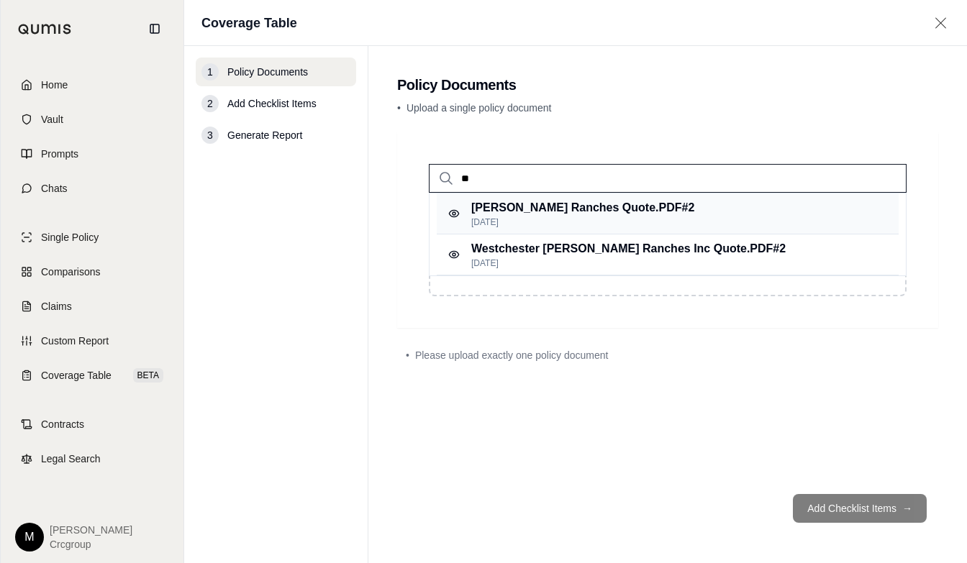
click at [486, 205] on p "[PERSON_NAME] Ranches Quote.PDF #2" at bounding box center [582, 207] width 223 height 17
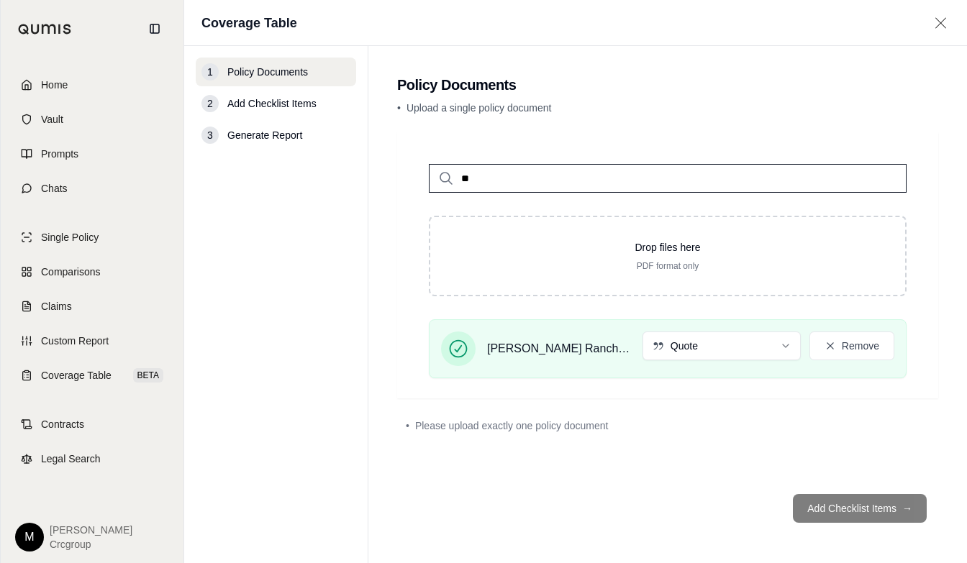
click at [477, 178] on input "**" at bounding box center [668, 178] width 478 height 29
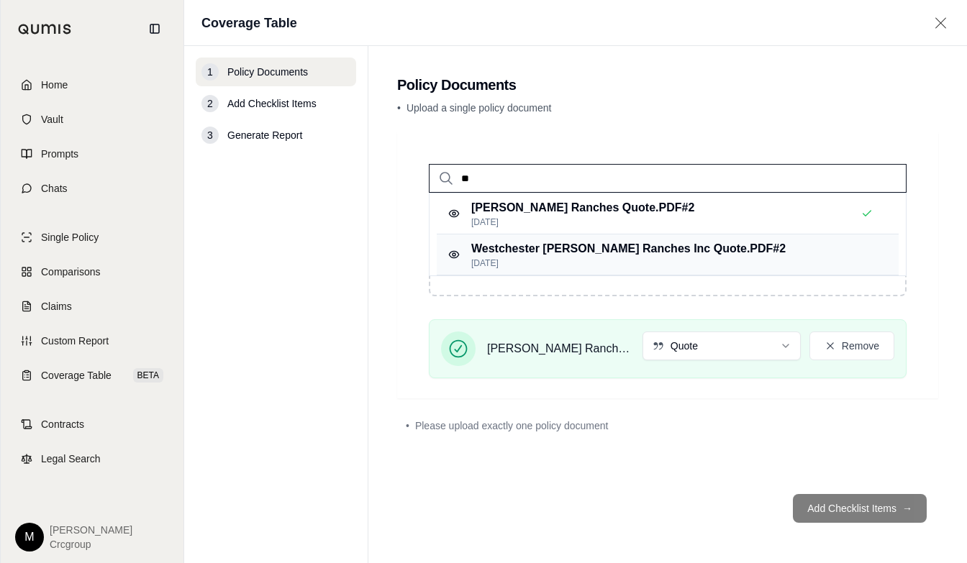
click at [504, 255] on p "Westchester [PERSON_NAME] Ranches Inc Quote.PDF #2" at bounding box center [628, 248] width 314 height 17
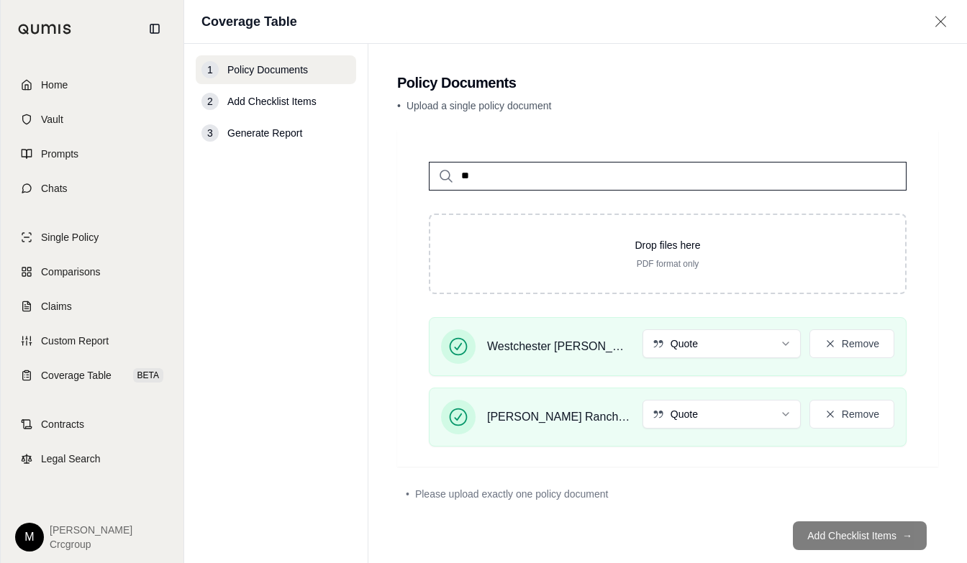
click at [834, 537] on footer "Add Checklist Items →" at bounding box center [667, 536] width 541 height 52
click at [897, 537] on footer "Add Checklist Items →" at bounding box center [667, 536] width 541 height 52
click at [855, 534] on footer "Add Checklist Items →" at bounding box center [667, 536] width 541 height 52
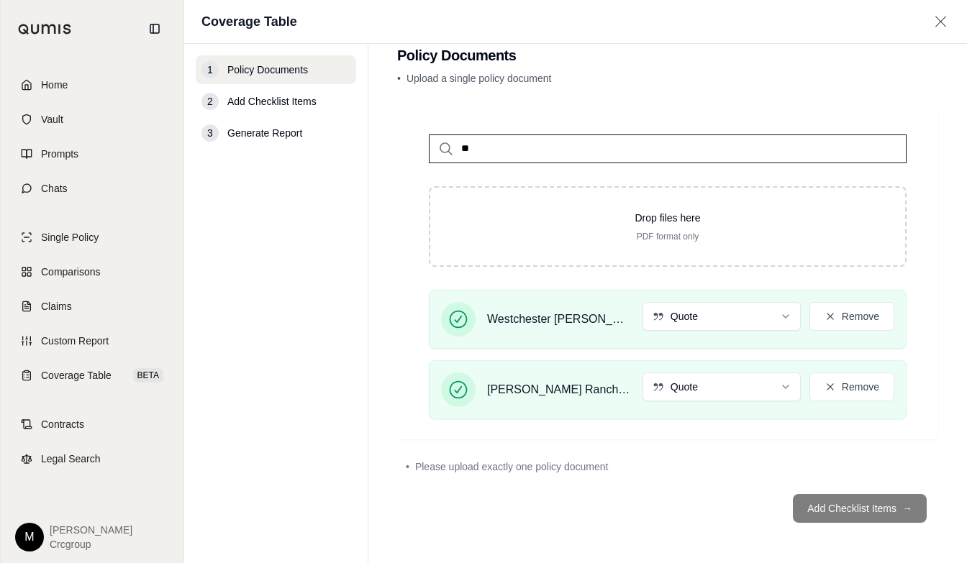
click at [887, 510] on footer "Add Checklist Items →" at bounding box center [667, 509] width 541 height 52
click at [891, 508] on footer "Add Checklist Items →" at bounding box center [667, 509] width 541 height 52
click at [822, 508] on footer "Add Checklist Items →" at bounding box center [667, 509] width 541 height 52
click at [477, 142] on input "**" at bounding box center [668, 149] width 478 height 29
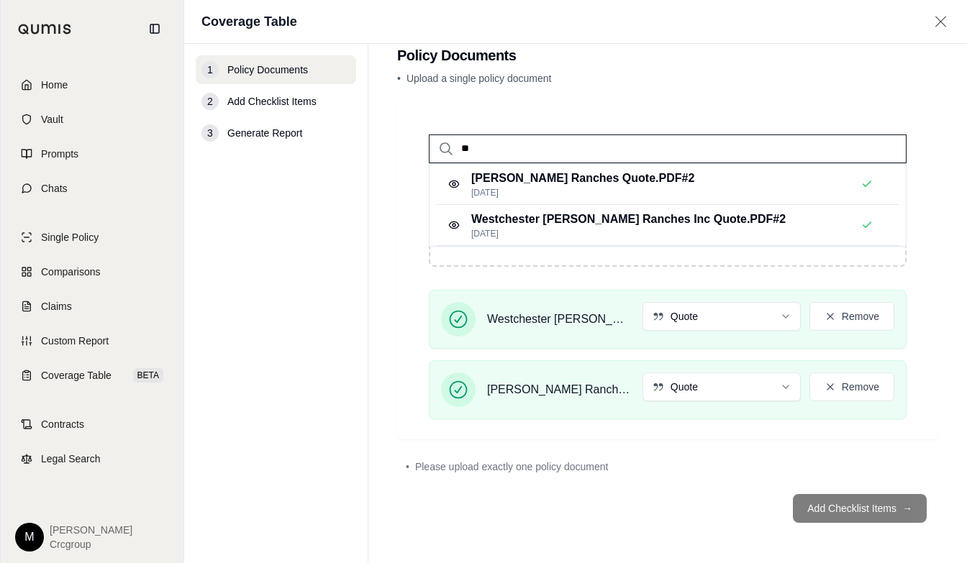
type input "*"
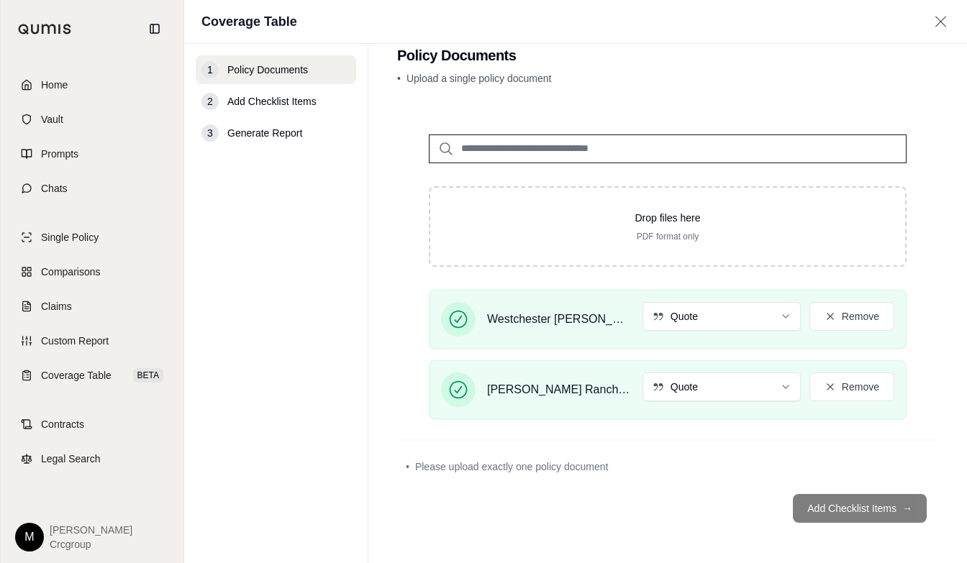
click at [891, 501] on footer "Add Checklist Items →" at bounding box center [667, 509] width 541 height 52
click at [899, 514] on footer "Add Checklist Items →" at bounding box center [667, 509] width 541 height 52
click at [847, 512] on footer "Add Checklist Items →" at bounding box center [667, 509] width 541 height 52
click at [874, 504] on footer "Add Checklist Items →" at bounding box center [667, 509] width 541 height 52
click at [891, 510] on footer "Add Checklist Items →" at bounding box center [667, 509] width 541 height 52
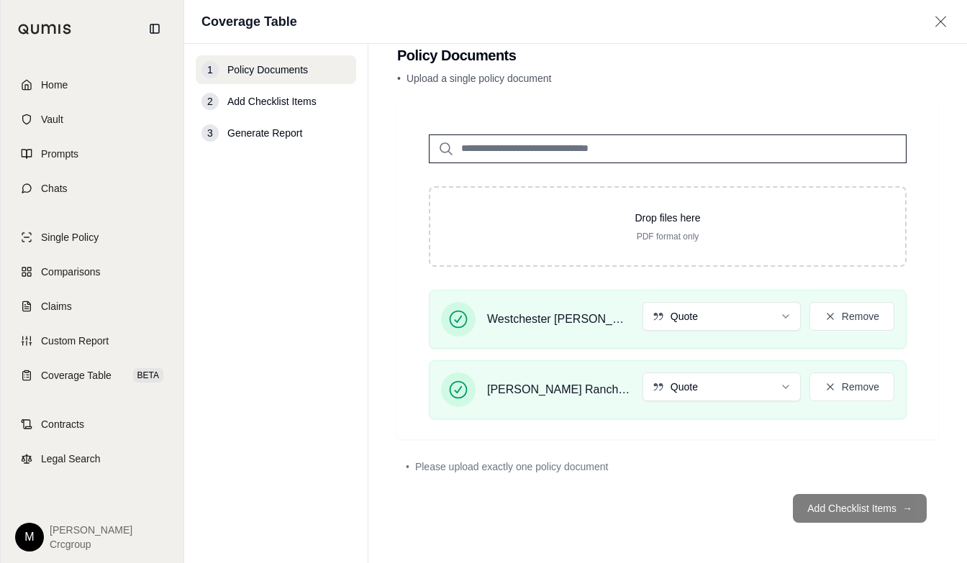
click at [246, 101] on span "Add Checklist Items" at bounding box center [271, 101] width 89 height 14
click at [898, 509] on footer "Add Checklist Items →" at bounding box center [667, 509] width 541 height 52
click at [850, 511] on footer "Add Checklist Items →" at bounding box center [667, 509] width 541 height 52
click at [894, 506] on footer "Add Checklist Items →" at bounding box center [667, 509] width 541 height 52
click at [892, 511] on footer "Add Checklist Items →" at bounding box center [667, 509] width 541 height 52
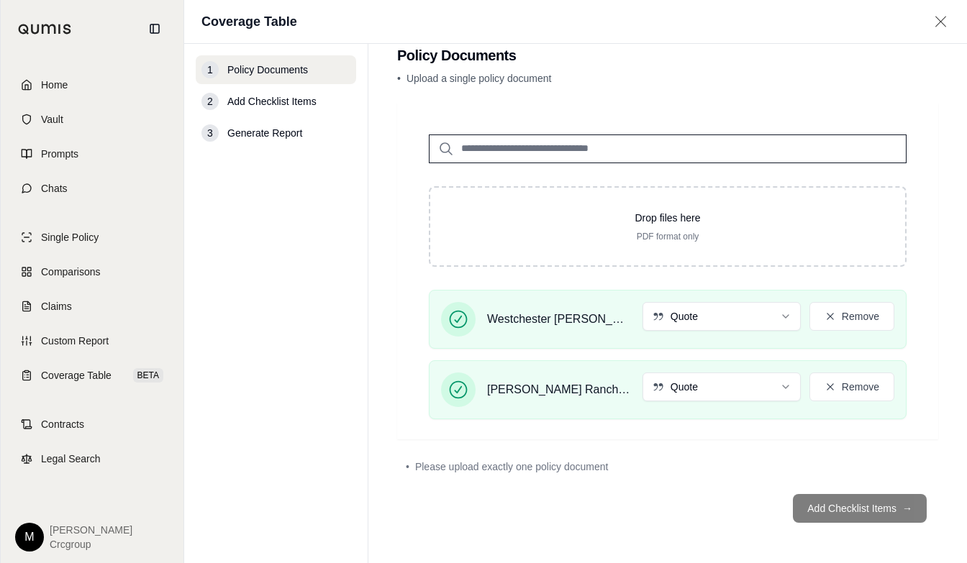
click at [892, 511] on footer "Add Checklist Items →" at bounding box center [667, 509] width 541 height 52
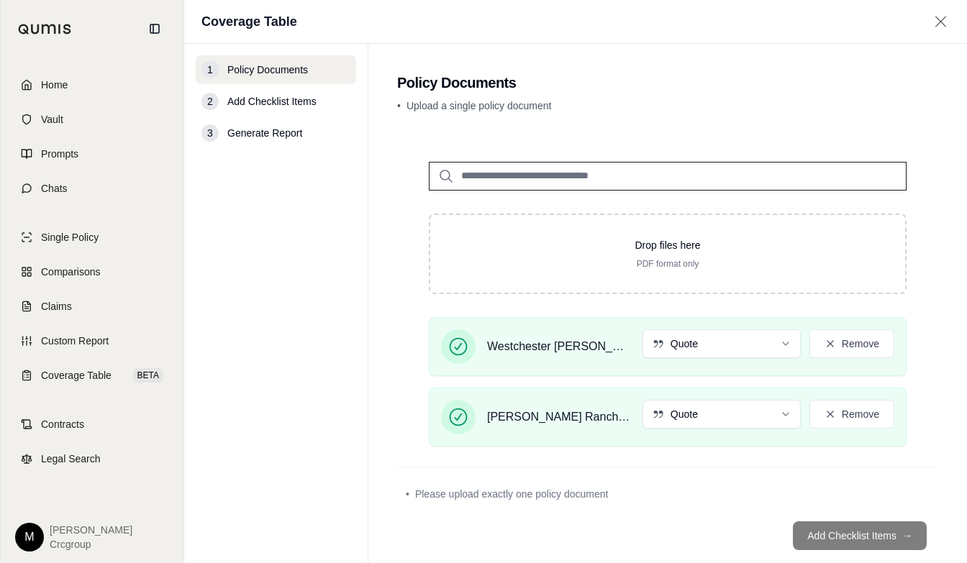
click at [888, 534] on footer "Add Checklist Items →" at bounding box center [667, 536] width 541 height 52
click at [61, 272] on span "Comparisons" at bounding box center [70, 272] width 59 height 14
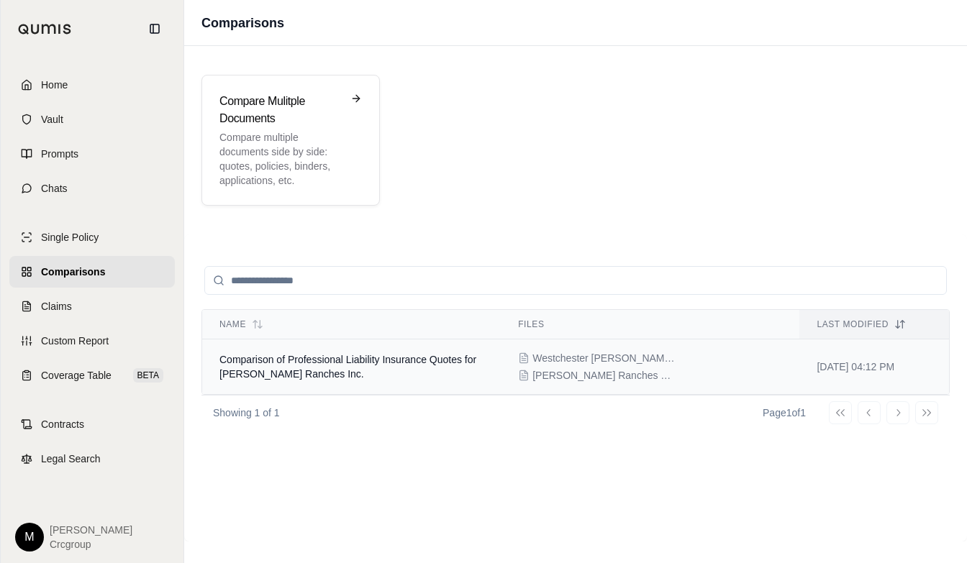
click at [273, 365] on td "Comparison of Professional Liability Insurance Quotes for [PERSON_NAME] Ranches…" at bounding box center [351, 367] width 299 height 55
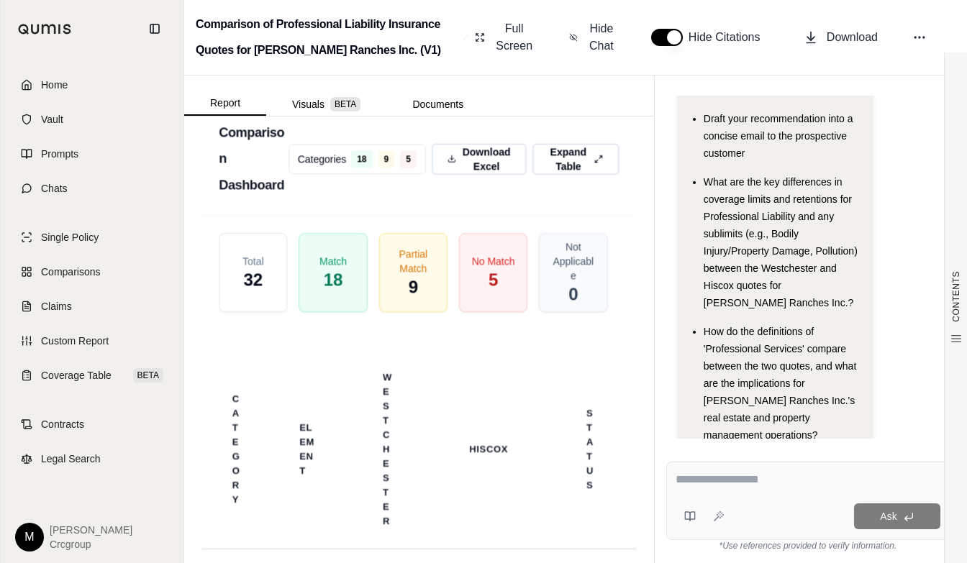
scroll to position [250, 0]
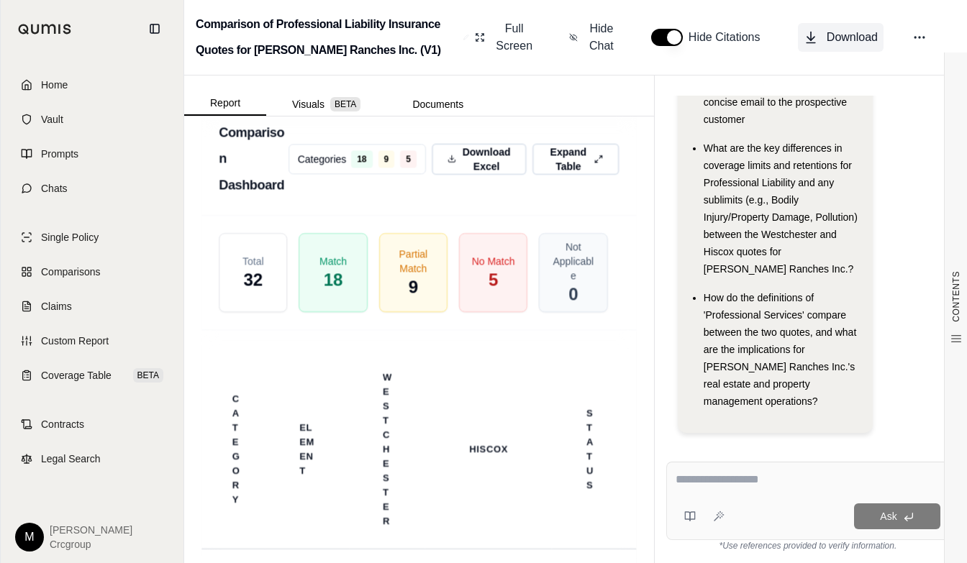
click at [809, 37] on icon at bounding box center [811, 37] width 14 height 14
